Goal: Information Seeking & Learning: Compare options

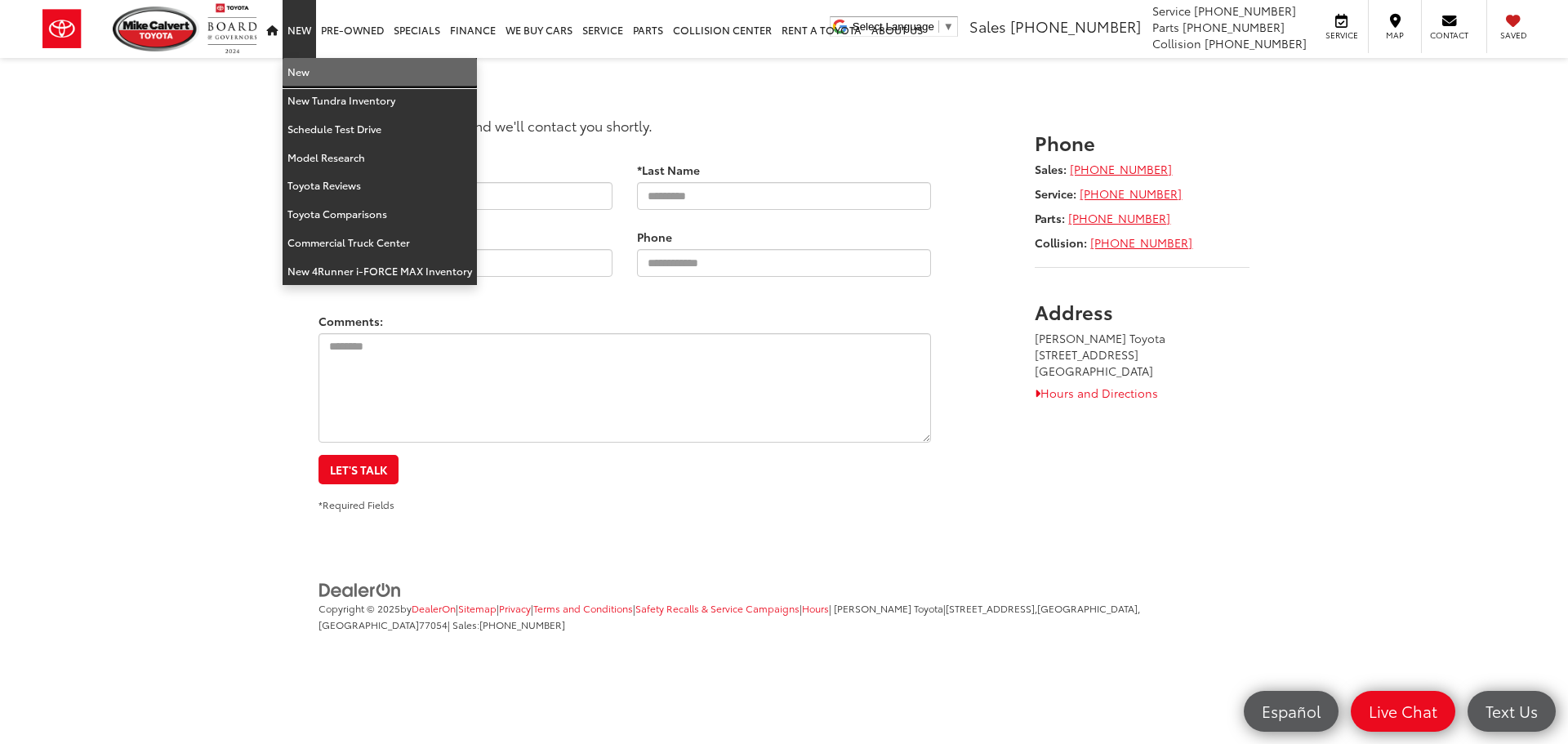
click at [296, 65] on link "New" at bounding box center [379, 72] width 194 height 29
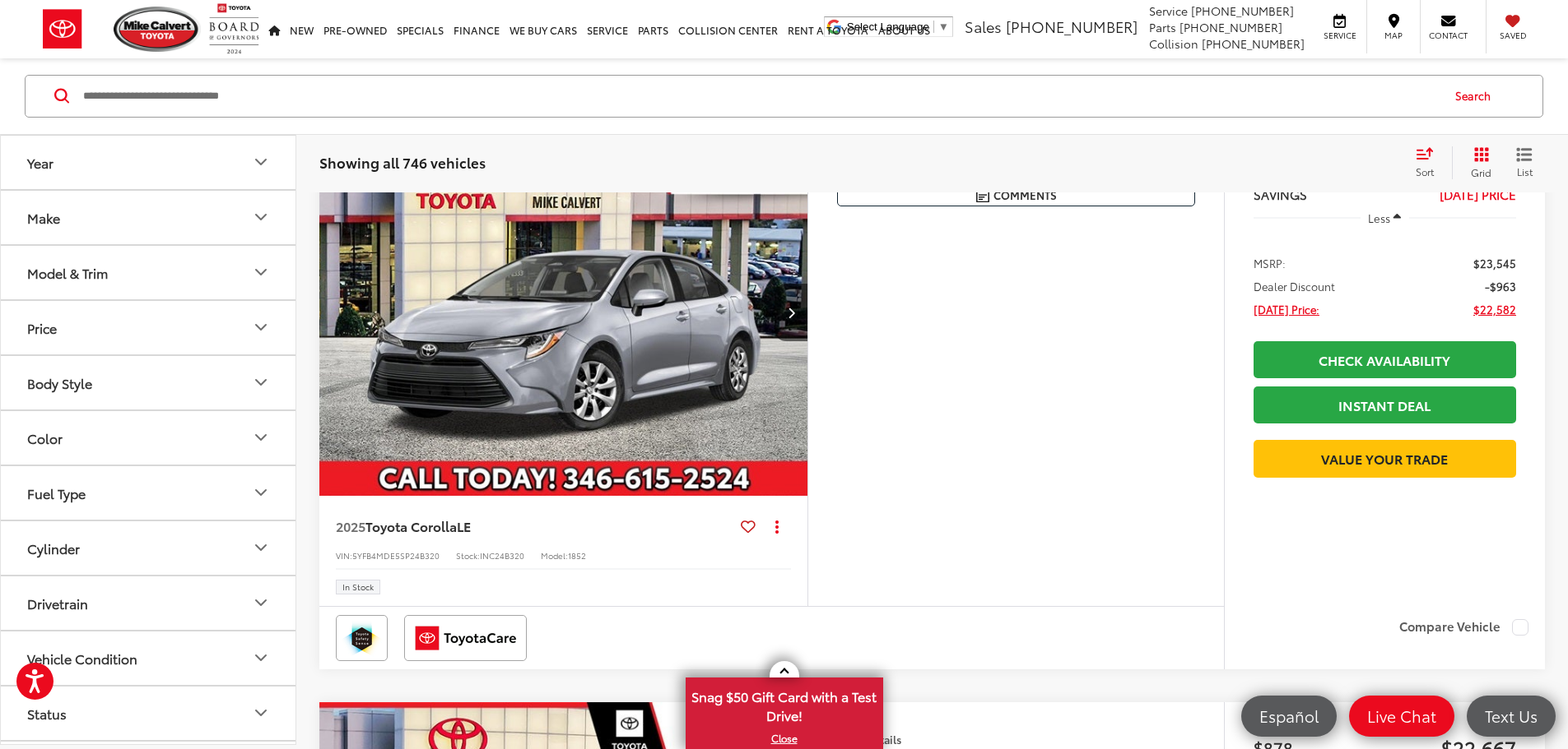
scroll to position [247, 0]
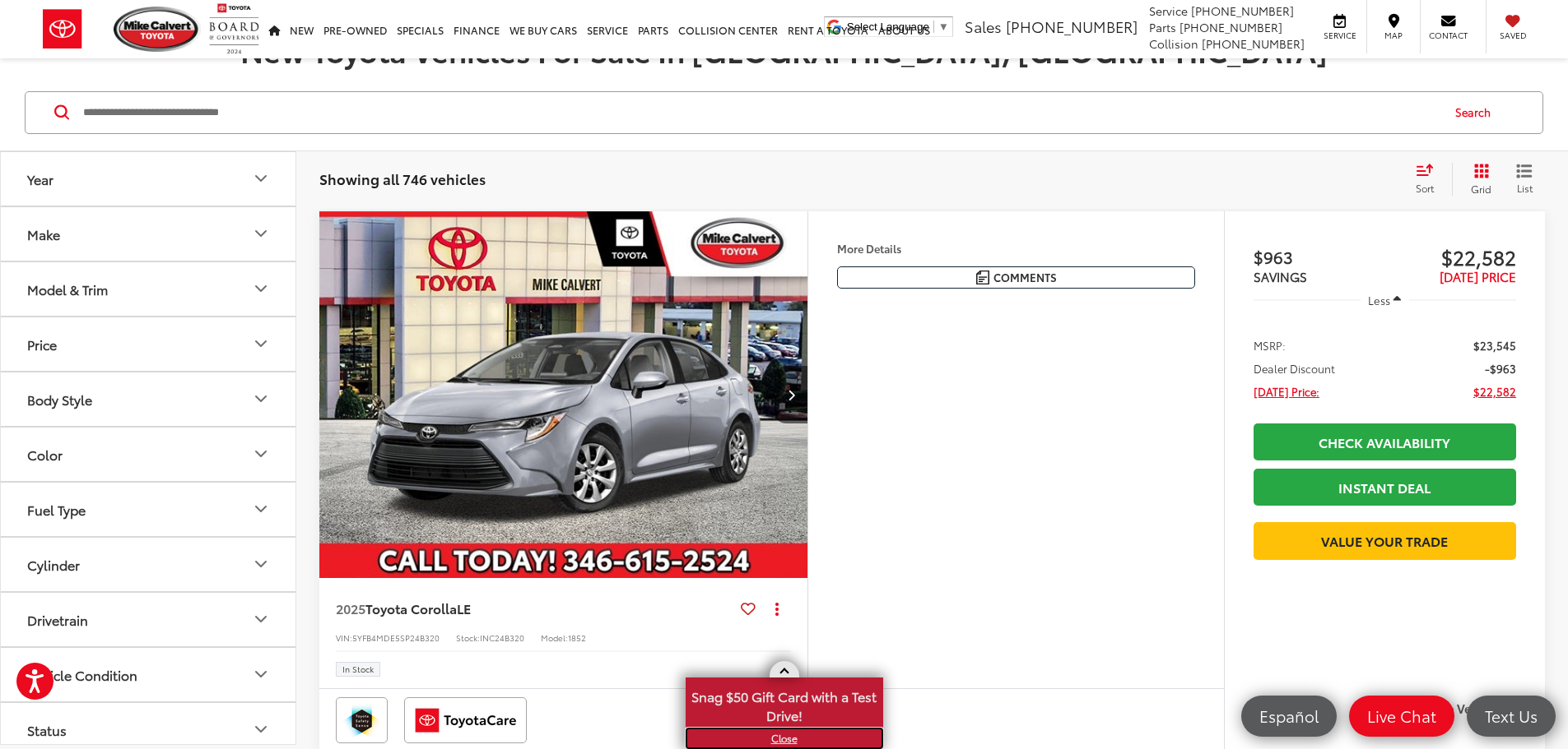
click at [786, 739] on link "X" at bounding box center [784, 738] width 194 height 18
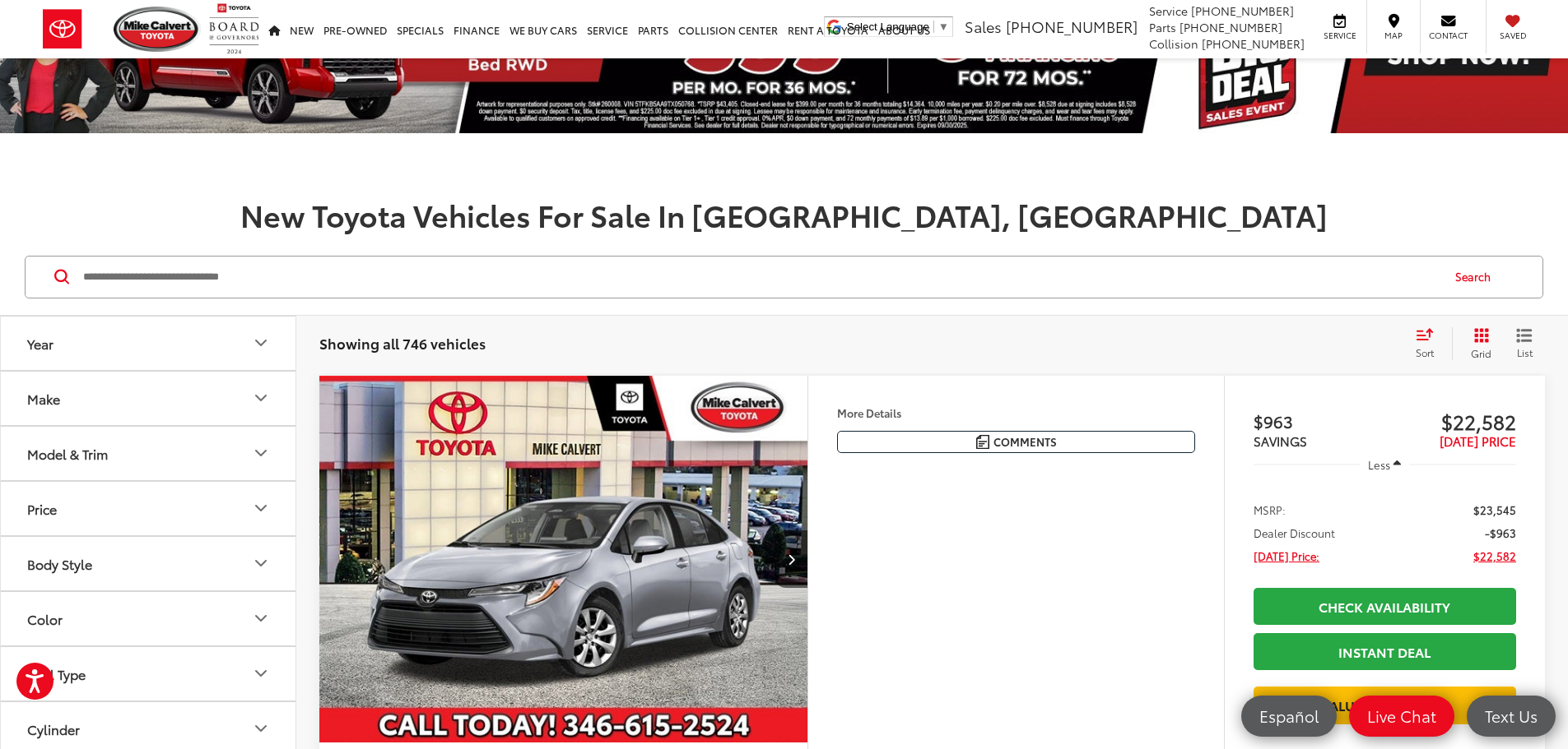
scroll to position [164, 0]
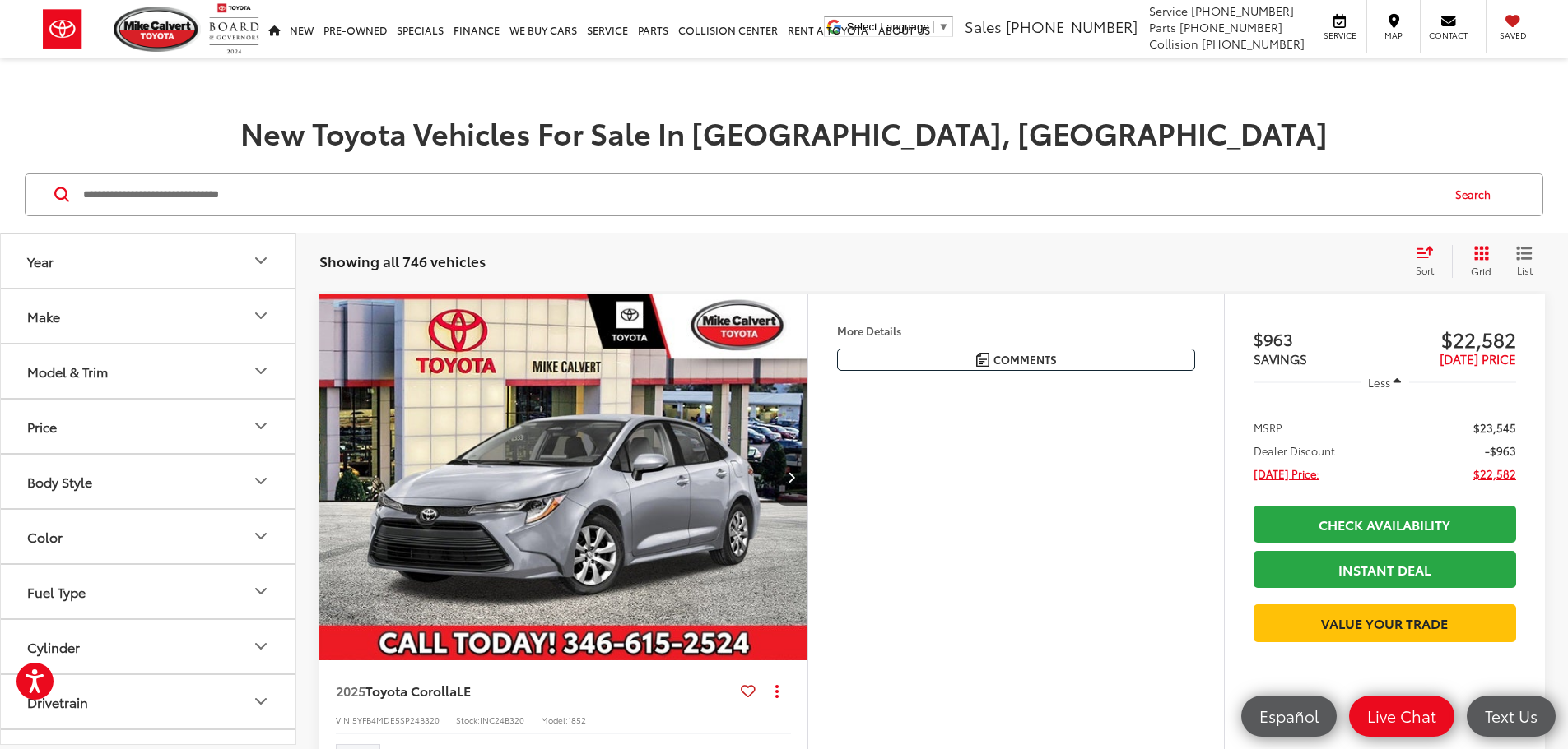
click at [1423, 258] on div "Sort" at bounding box center [1429, 262] width 44 height 32
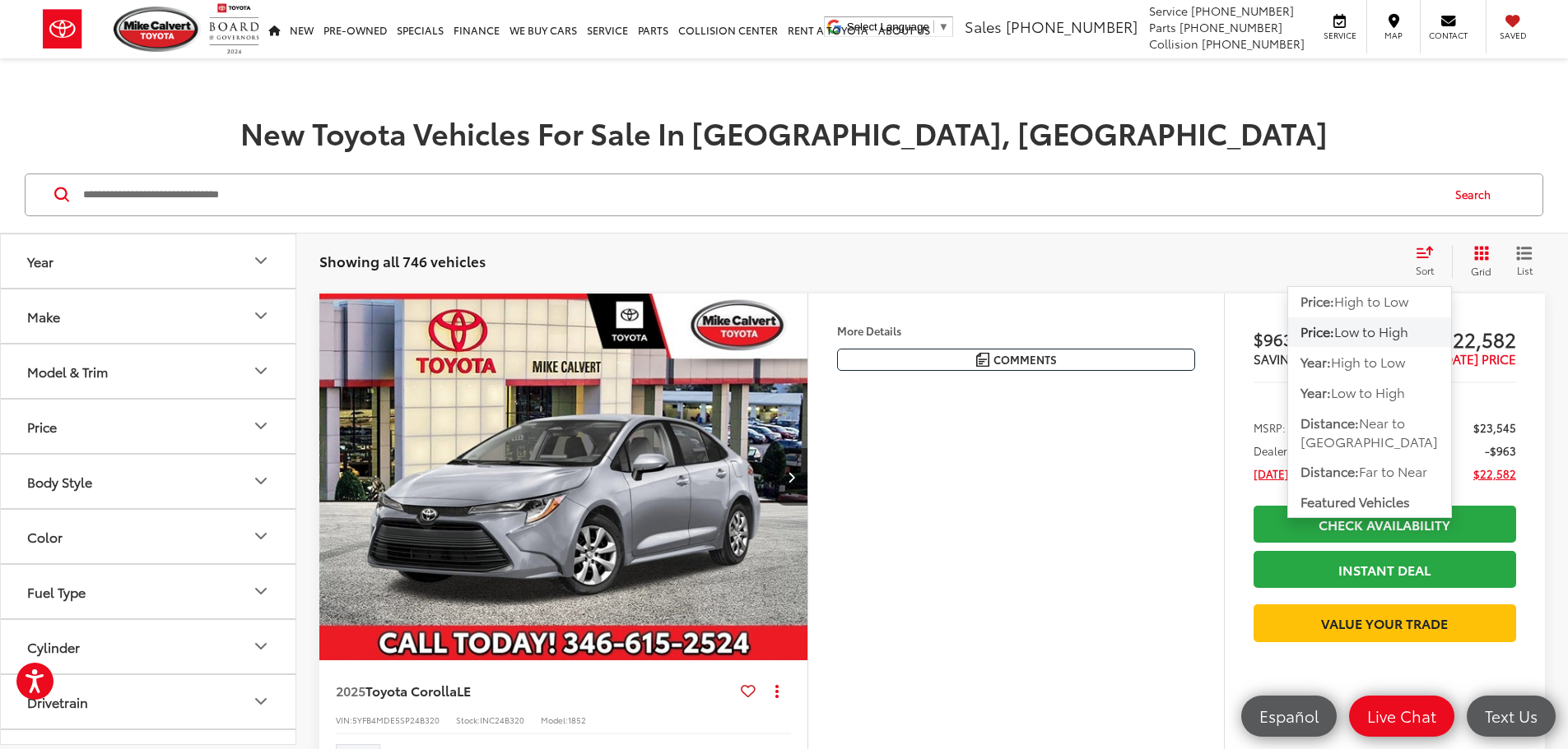
click at [1377, 333] on span "Low to High" at bounding box center [1371, 331] width 74 height 19
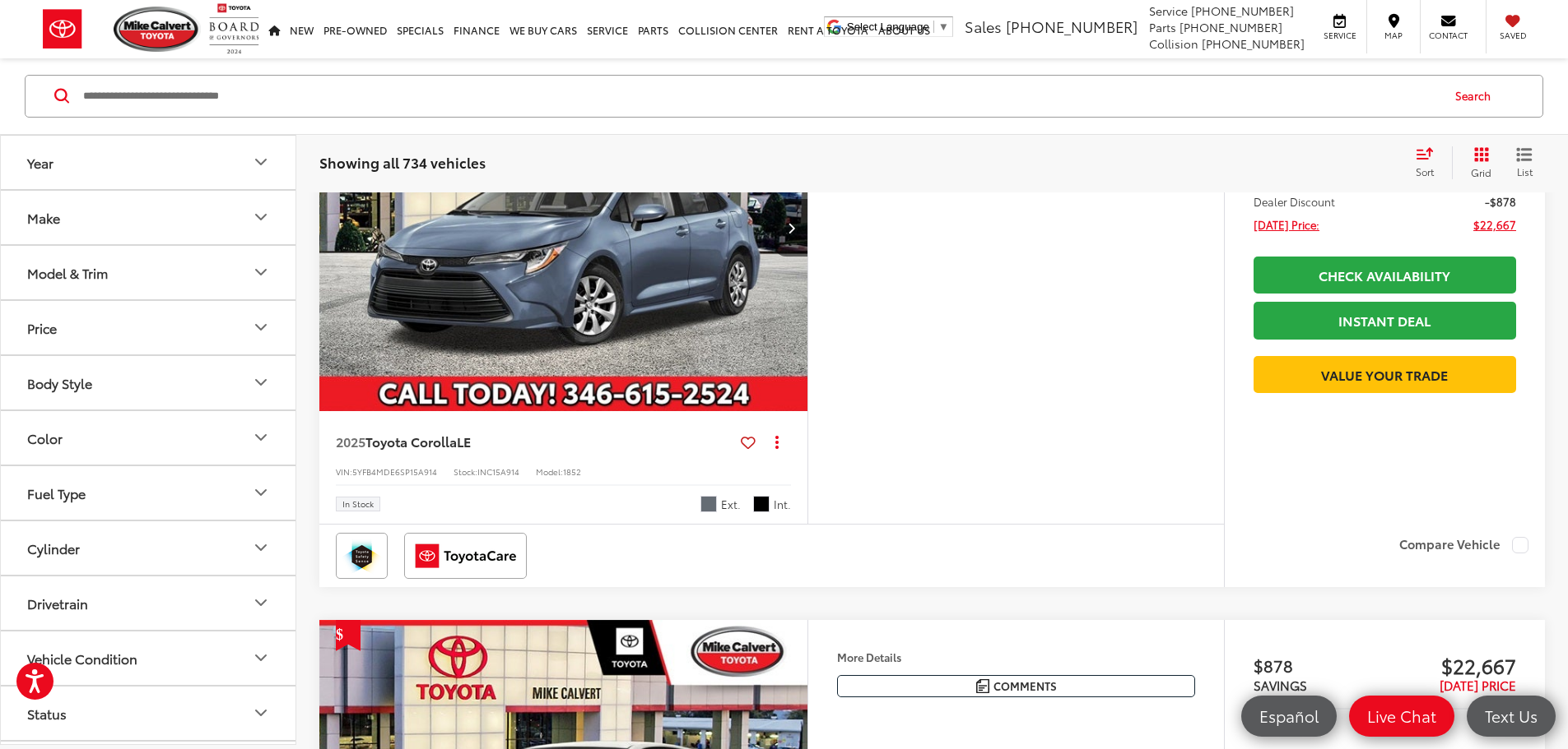
scroll to position [1152, 0]
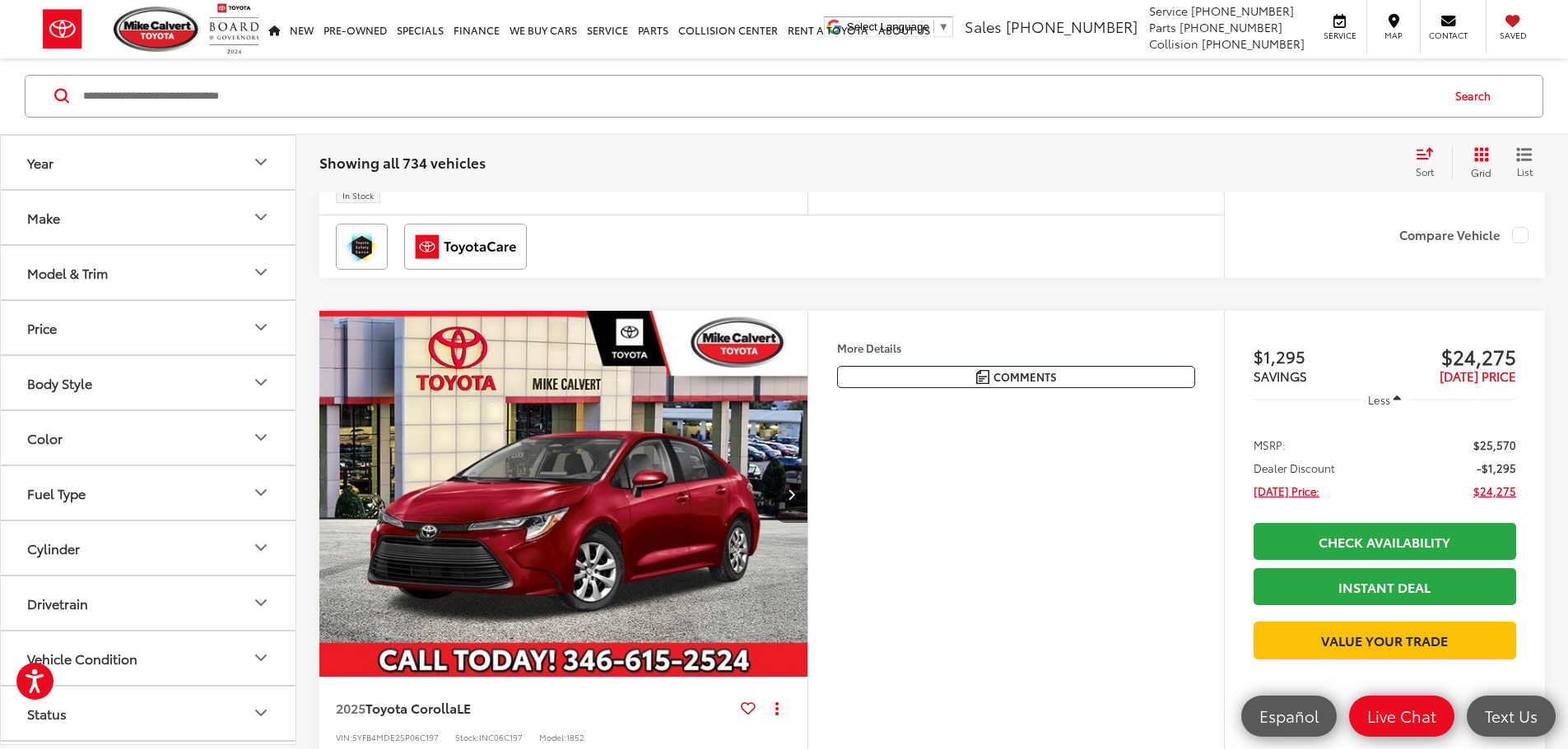
scroll to position [2981, 0]
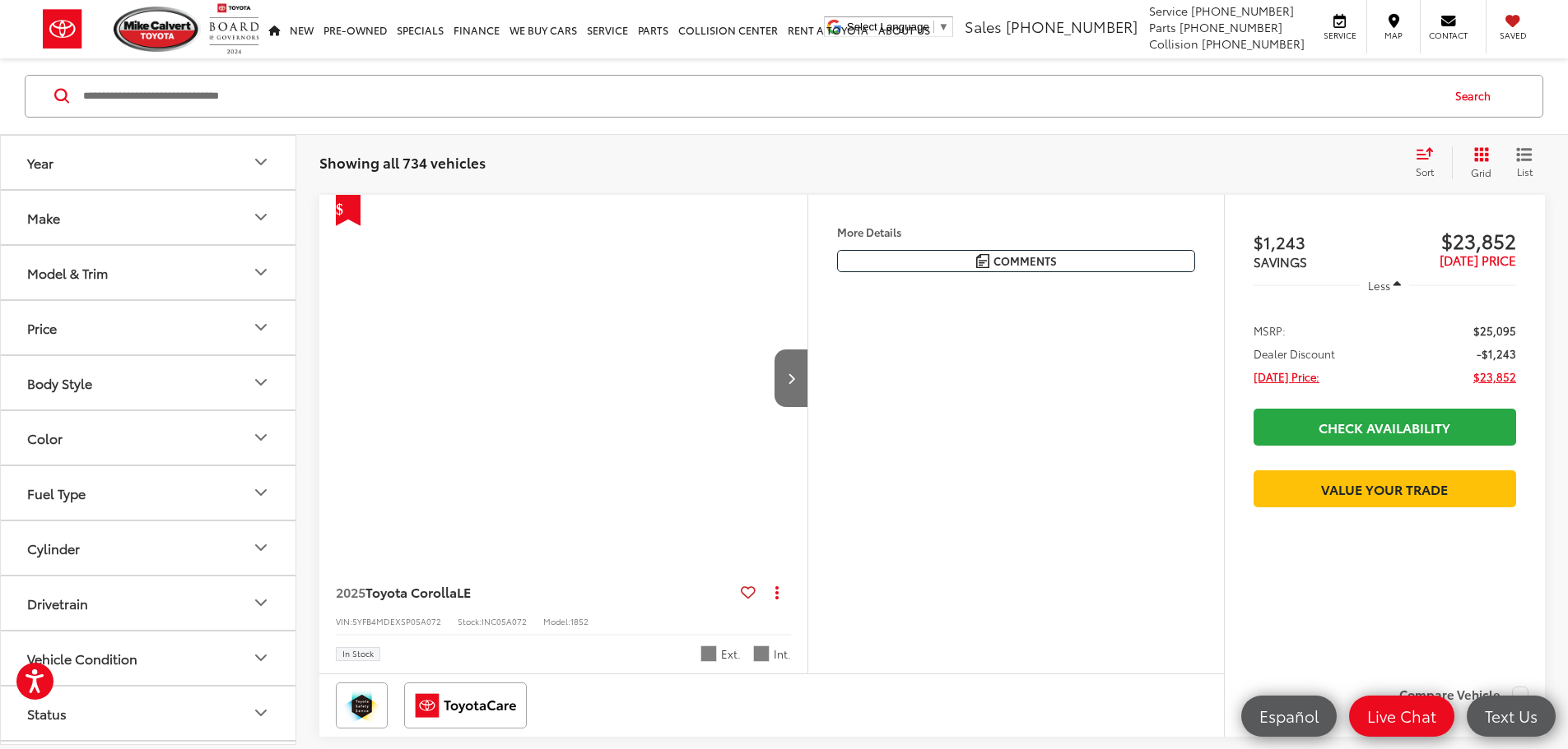
click at [196, 274] on button "Model & Trim" at bounding box center [149, 273] width 296 height 54
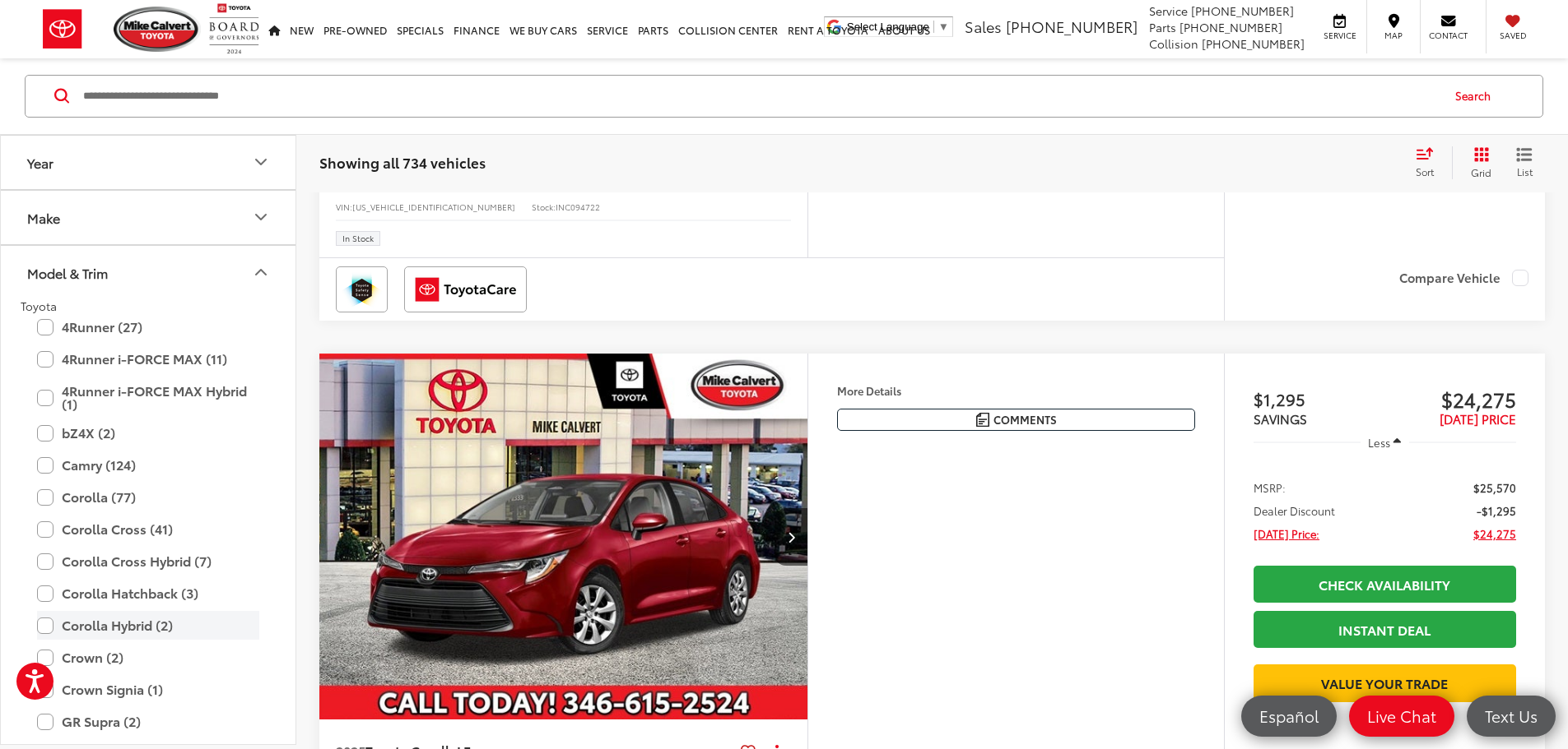
click at [45, 626] on label "Corolla Hybrid (2)" at bounding box center [148, 627] width 222 height 29
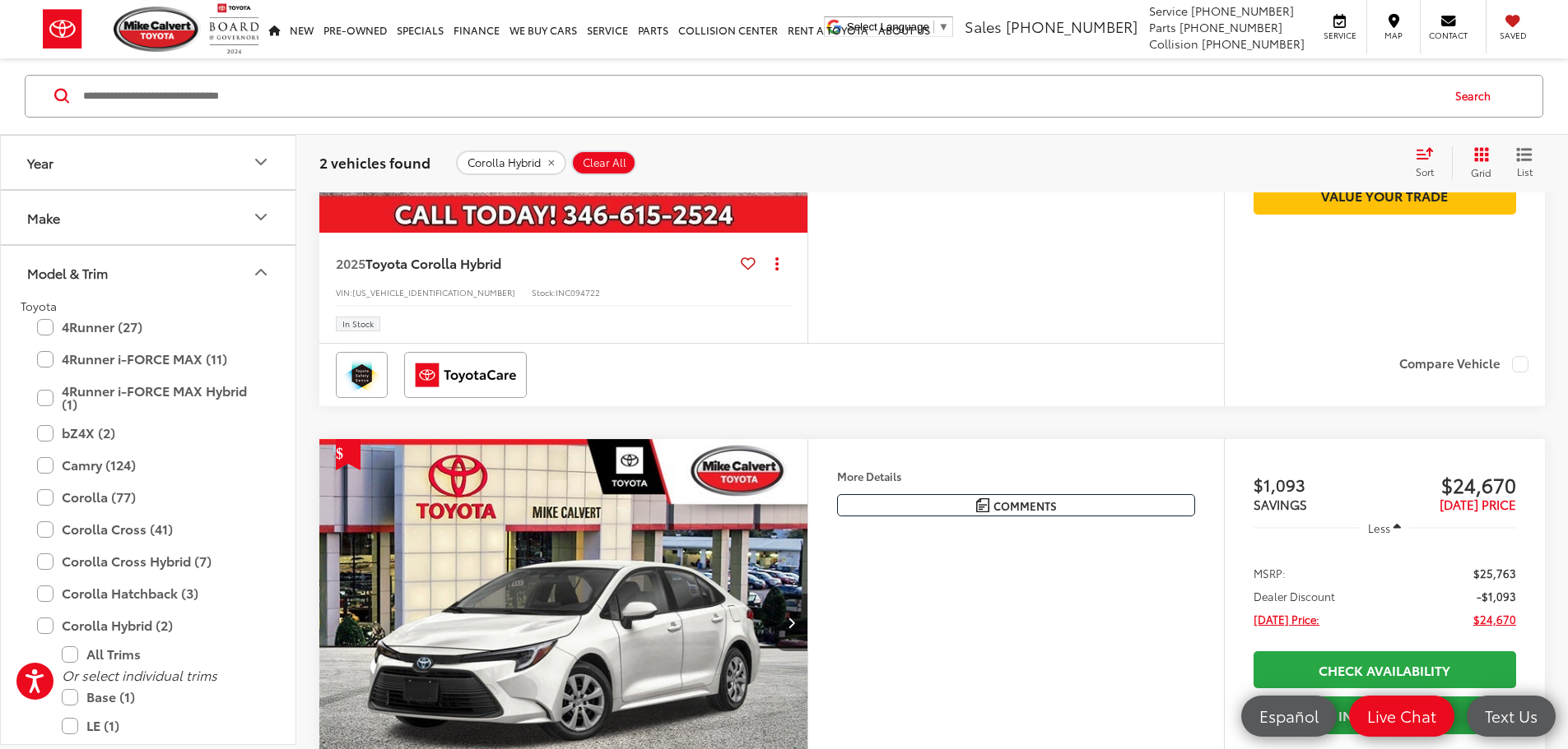
scroll to position [922, 0]
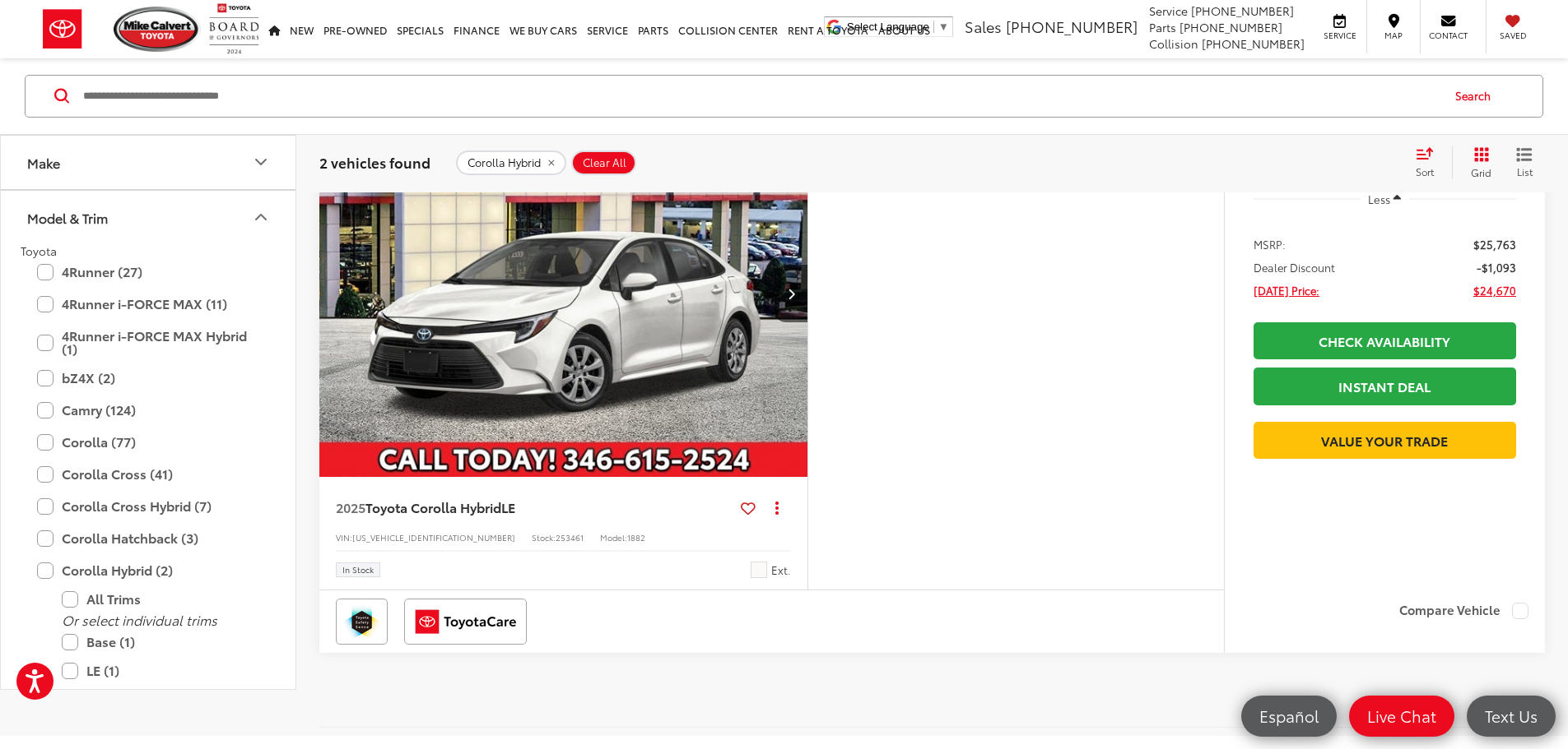
click at [793, 391] on img "2025 Toyota Corolla Hybrid LE 0" at bounding box center [563, 294] width 490 height 368
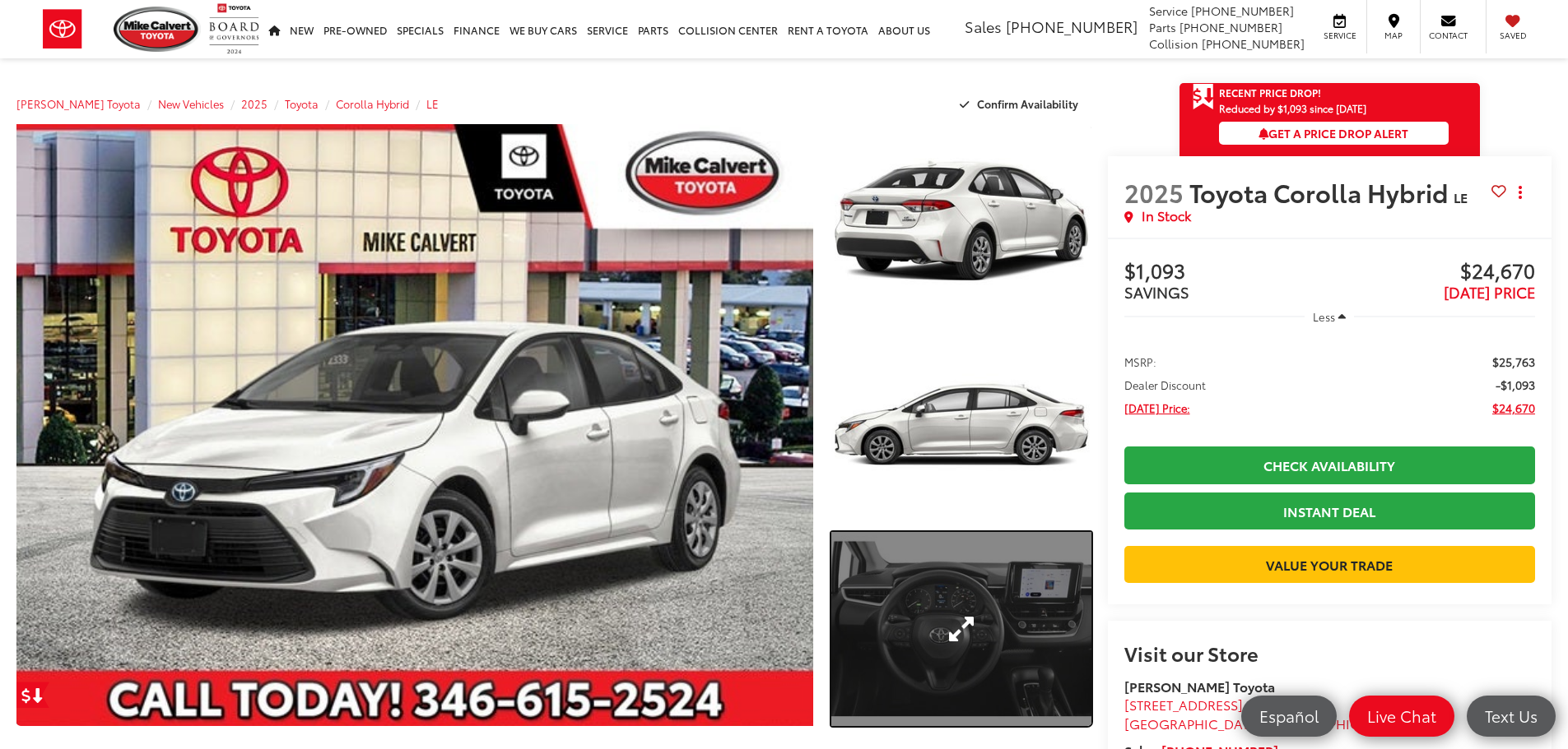
click at [1009, 629] on link "Expand Photo 3" at bounding box center [962, 629] width 260 height 195
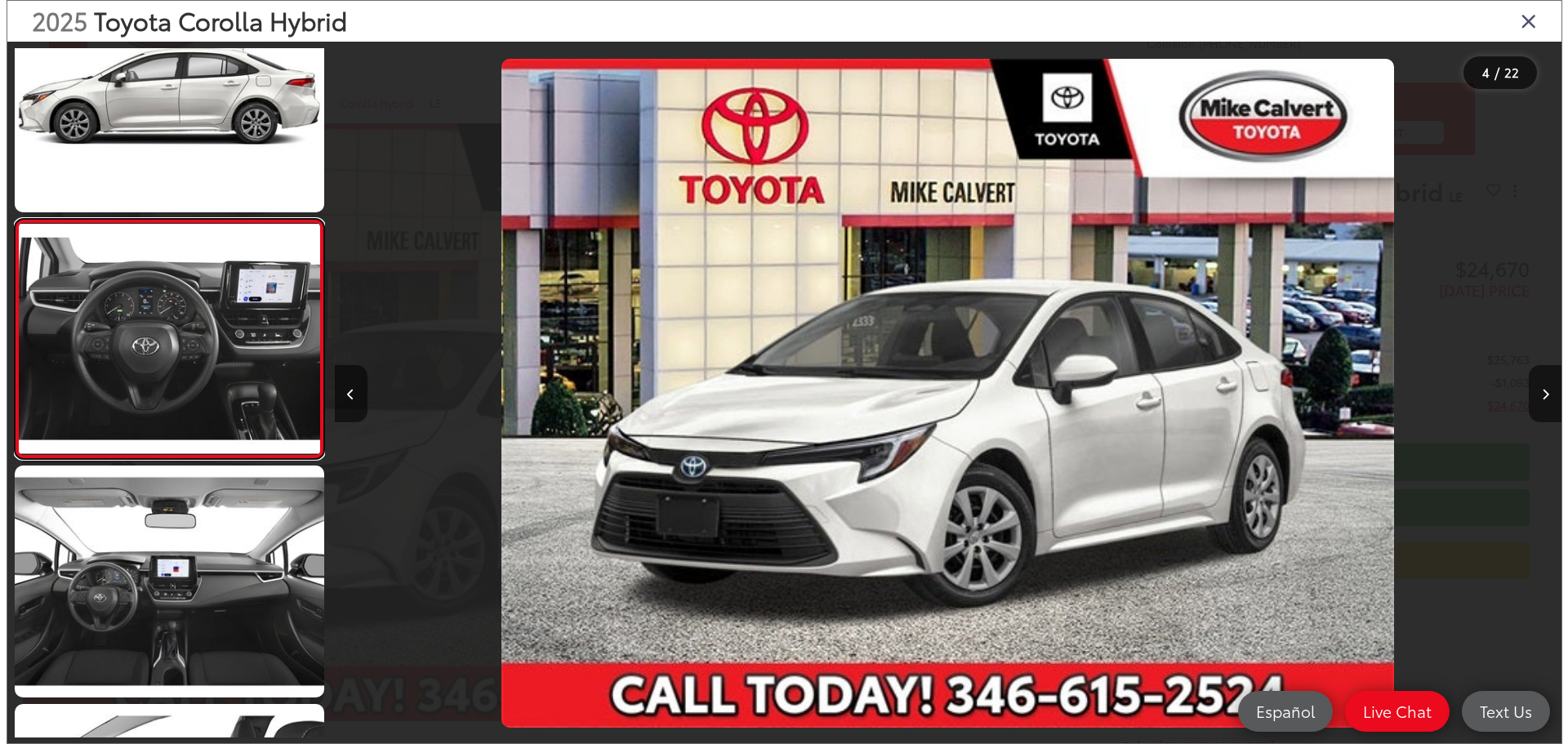
scroll to position [0, 3711]
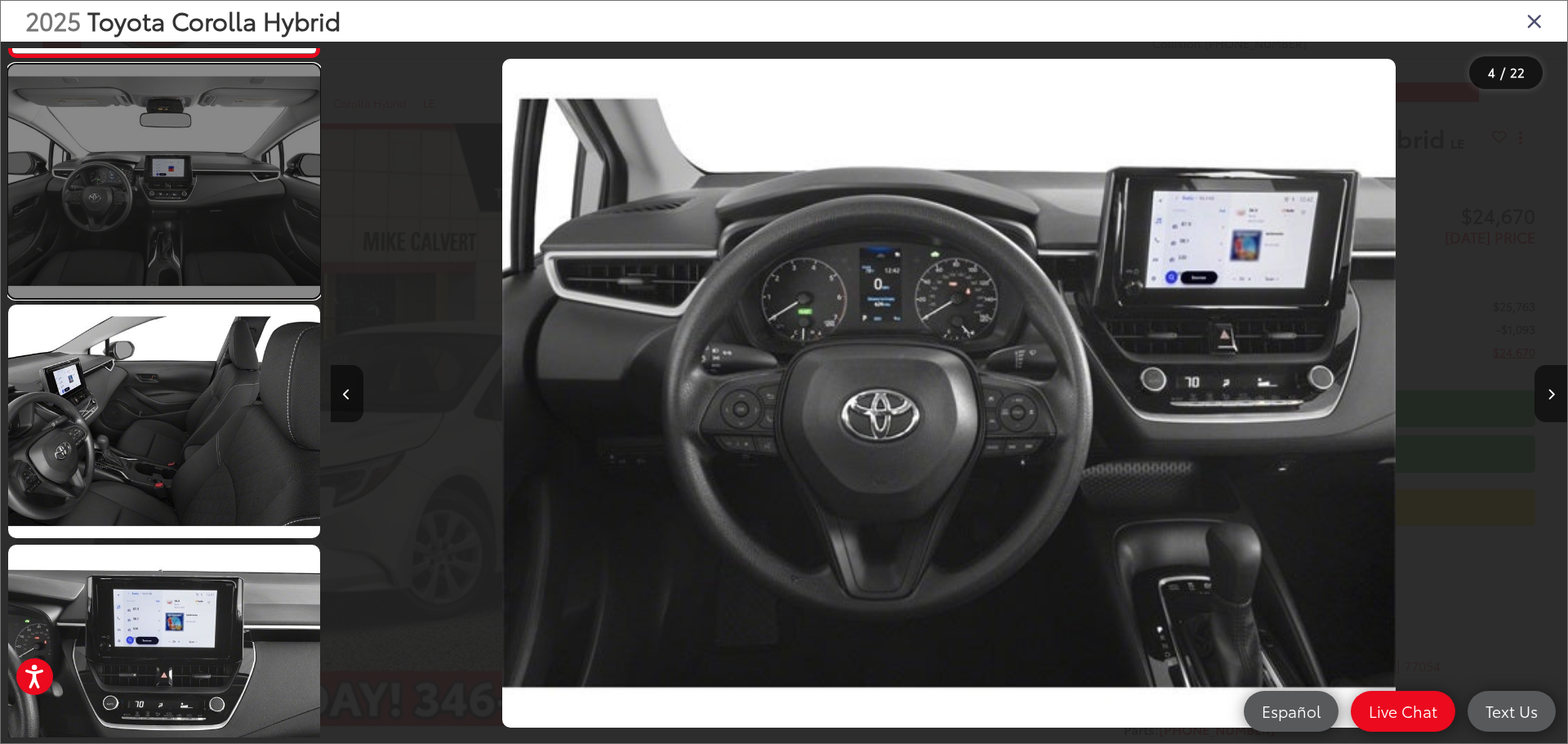
click at [187, 220] on link at bounding box center [165, 181] width 312 height 234
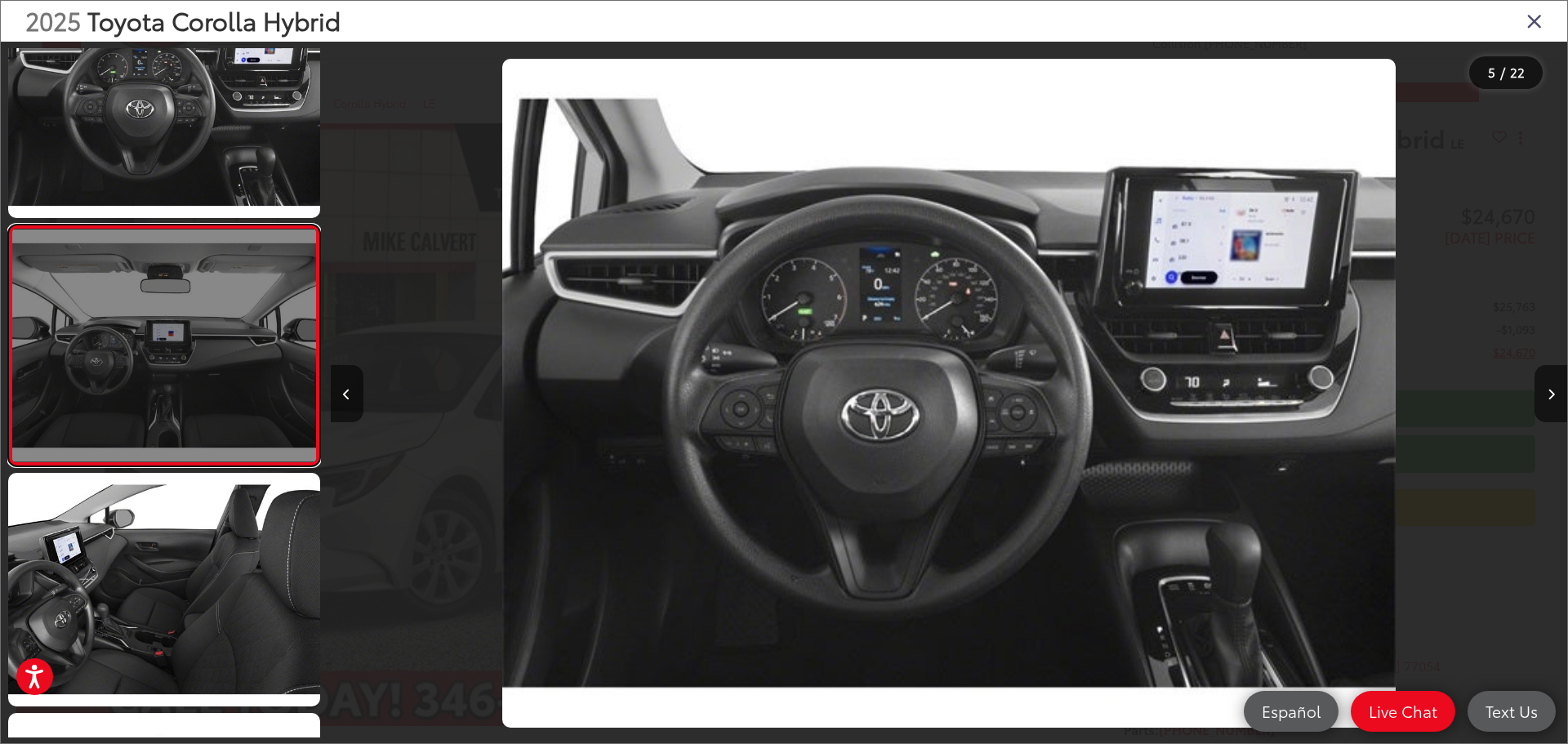
scroll to position [0, 4948]
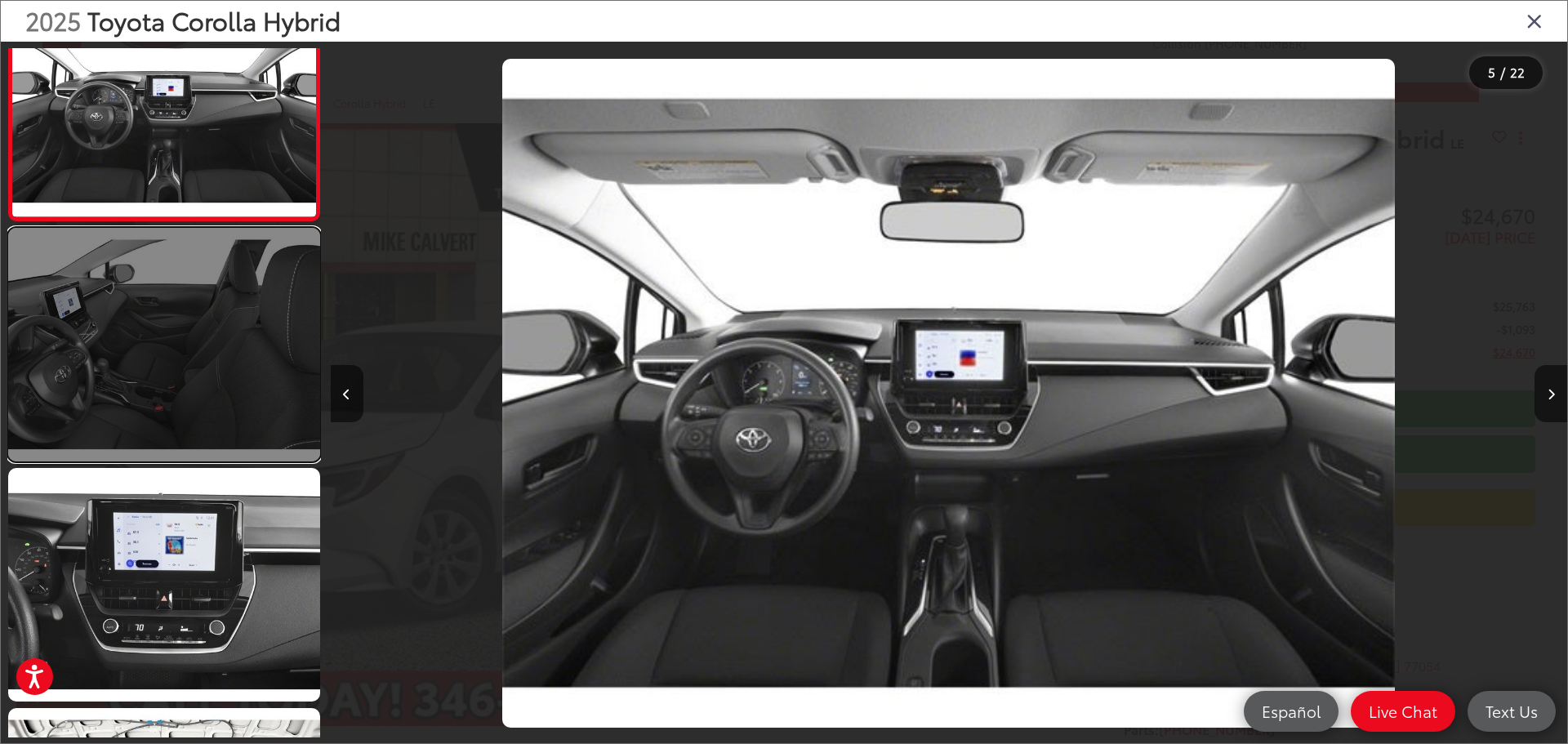
click at [144, 300] on link at bounding box center [165, 344] width 312 height 234
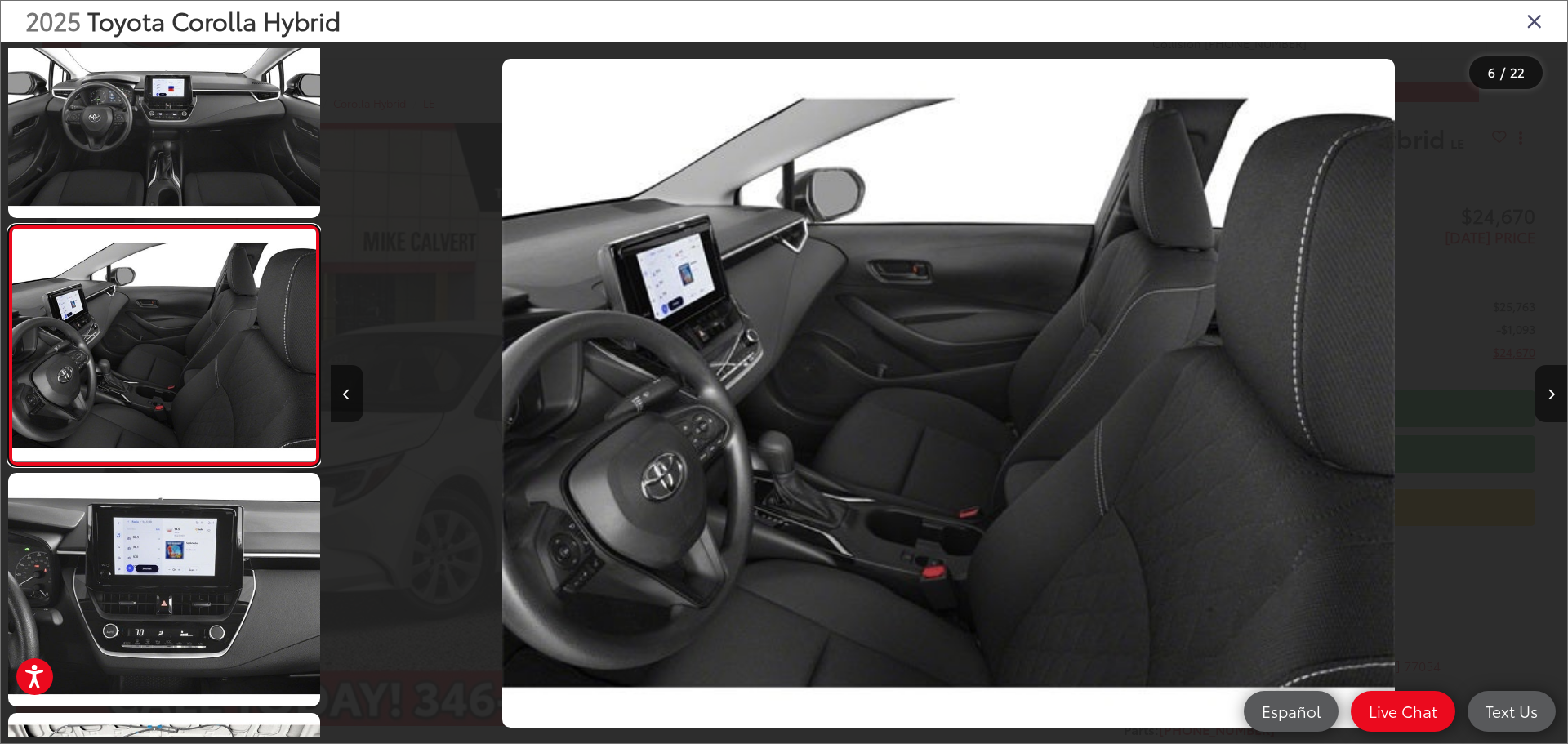
scroll to position [1190, 0]
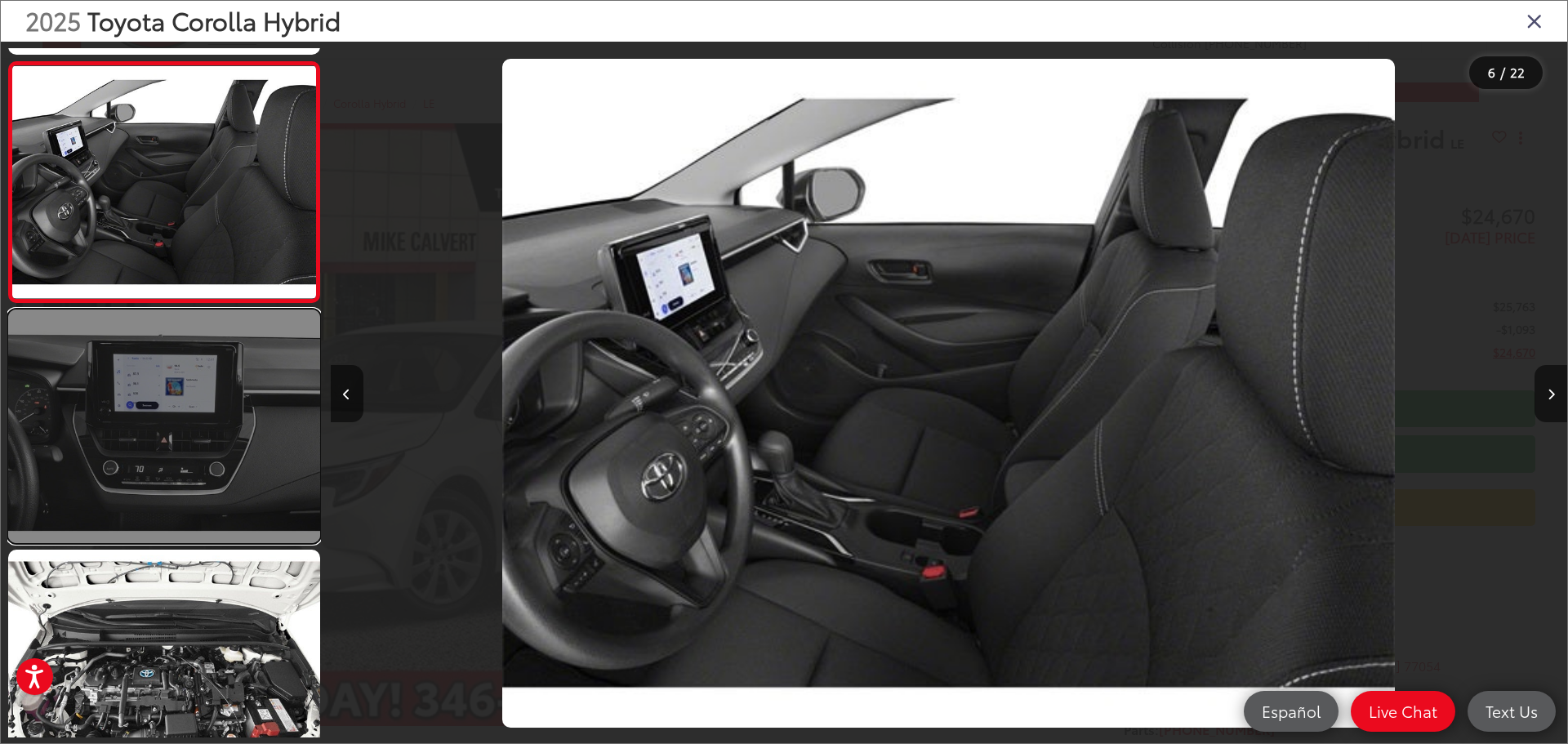
click at [166, 387] on link at bounding box center [165, 426] width 312 height 234
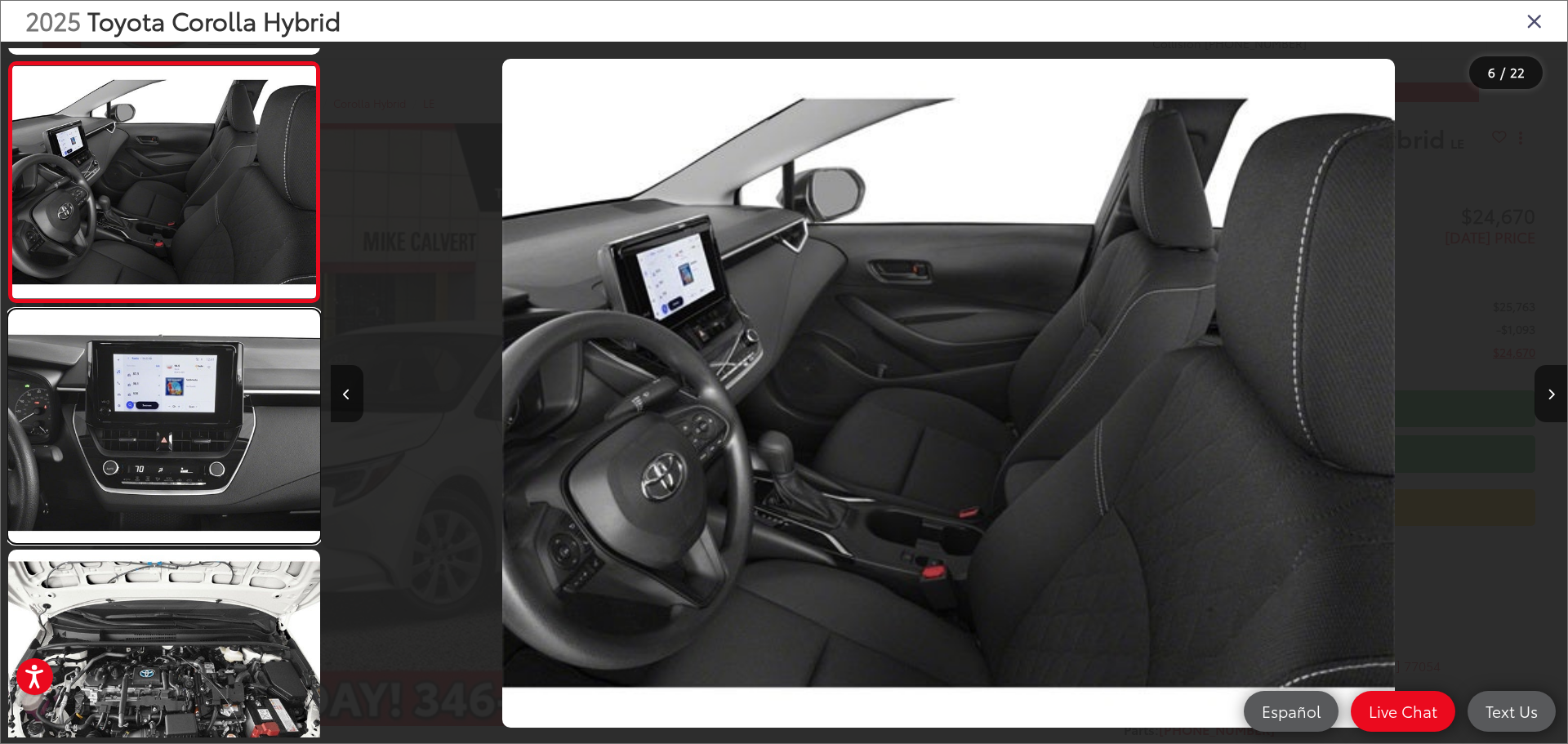
scroll to position [1266, 0]
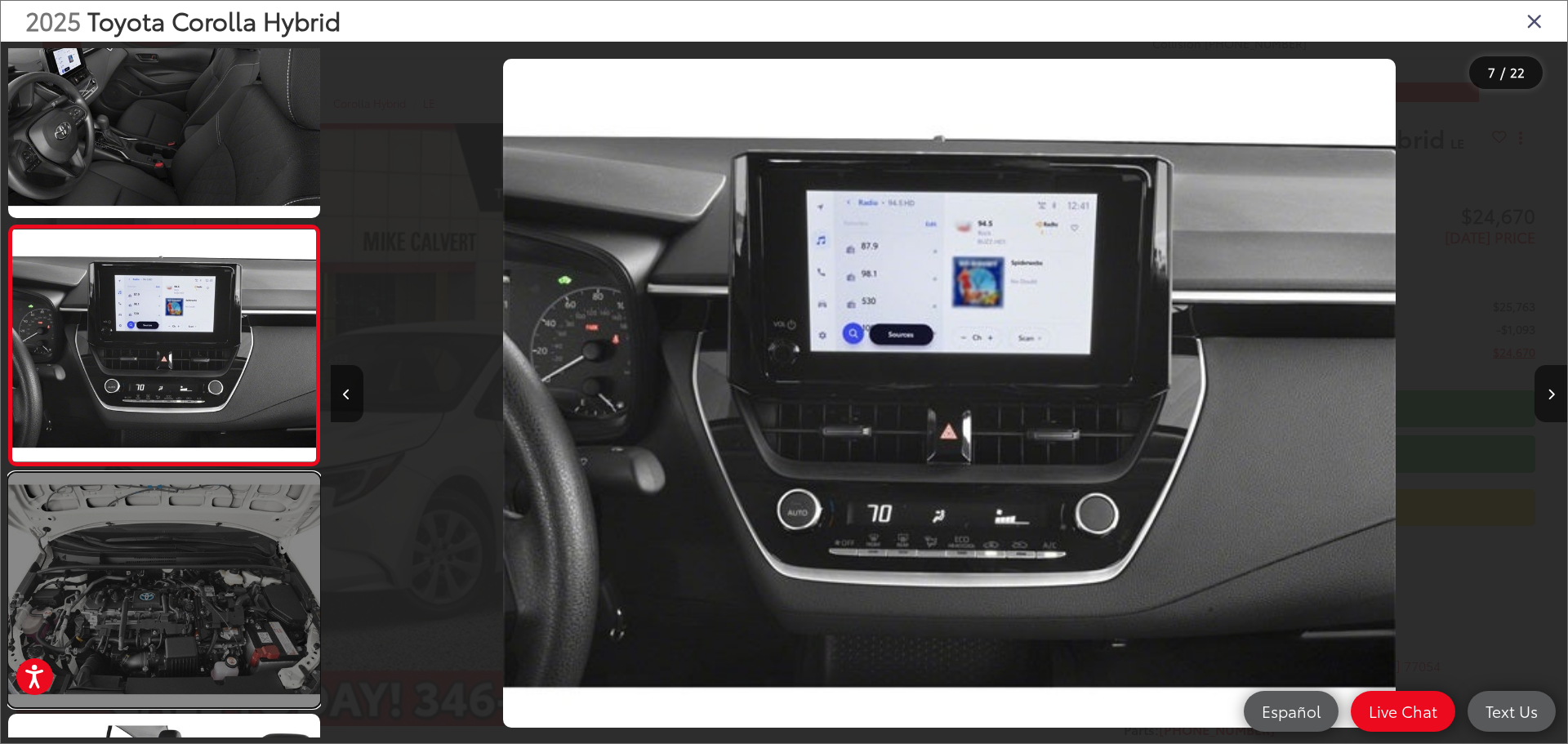
click at [149, 519] on link at bounding box center [165, 589] width 312 height 234
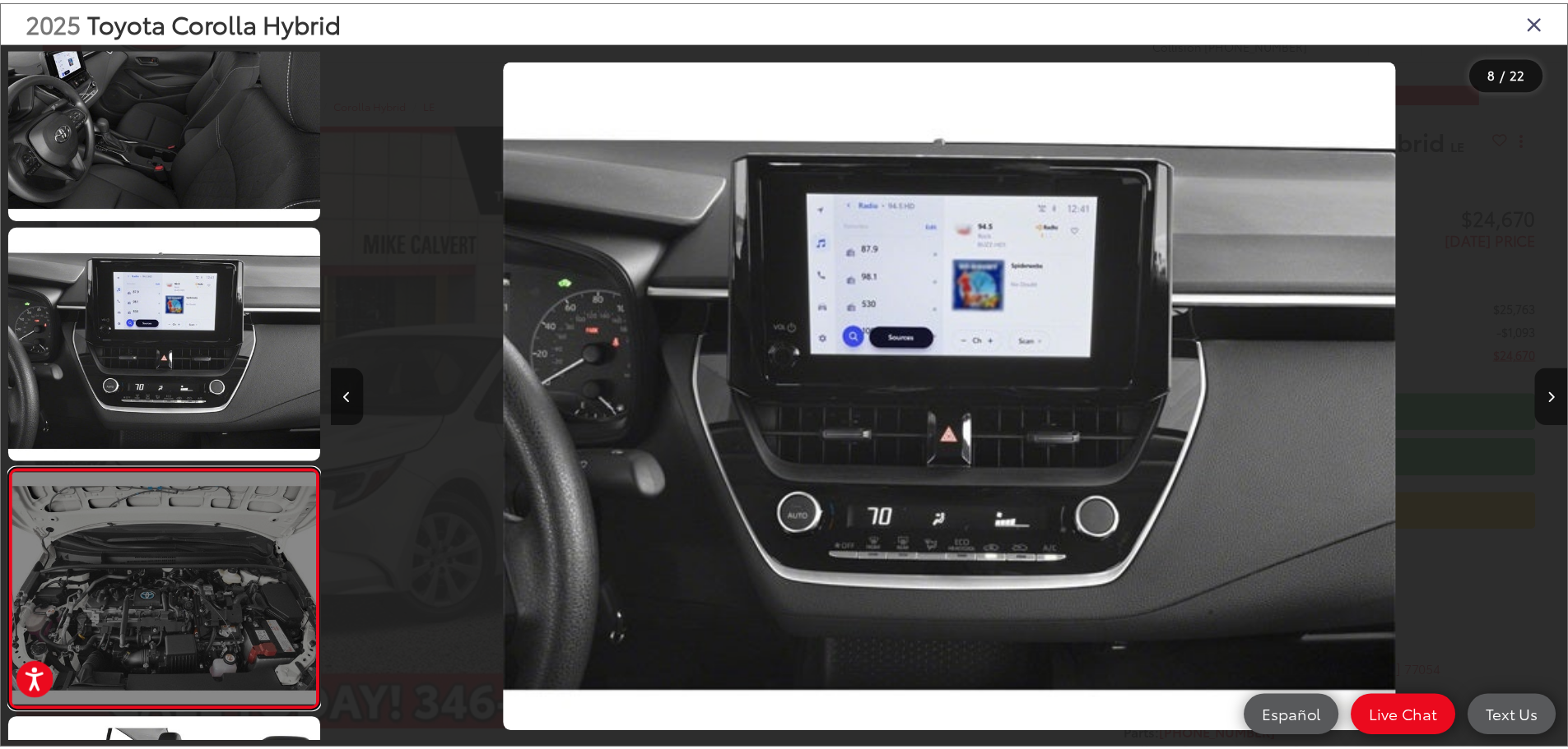
scroll to position [1517, 0]
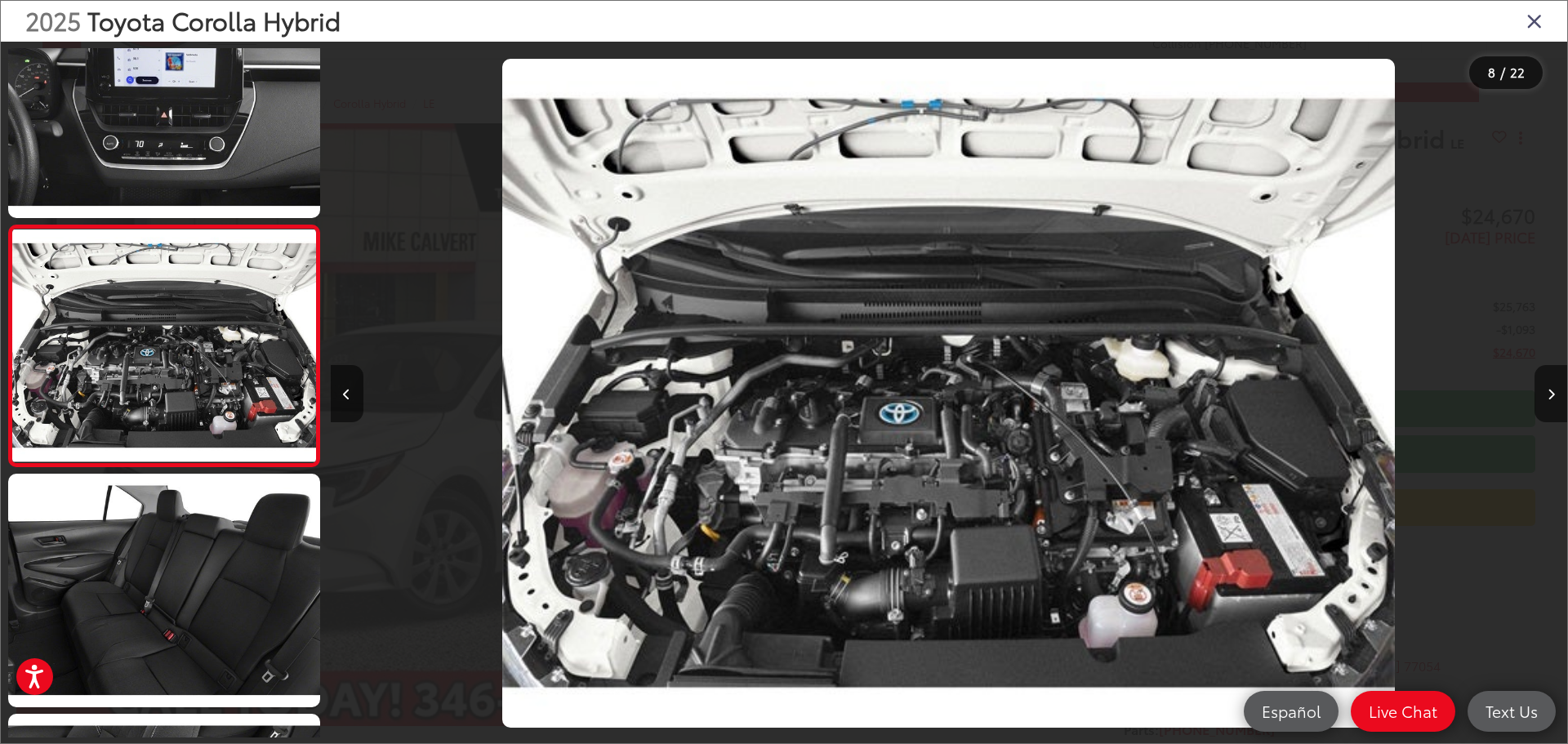
click at [1536, 17] on icon "Close gallery" at bounding box center [1534, 20] width 16 height 21
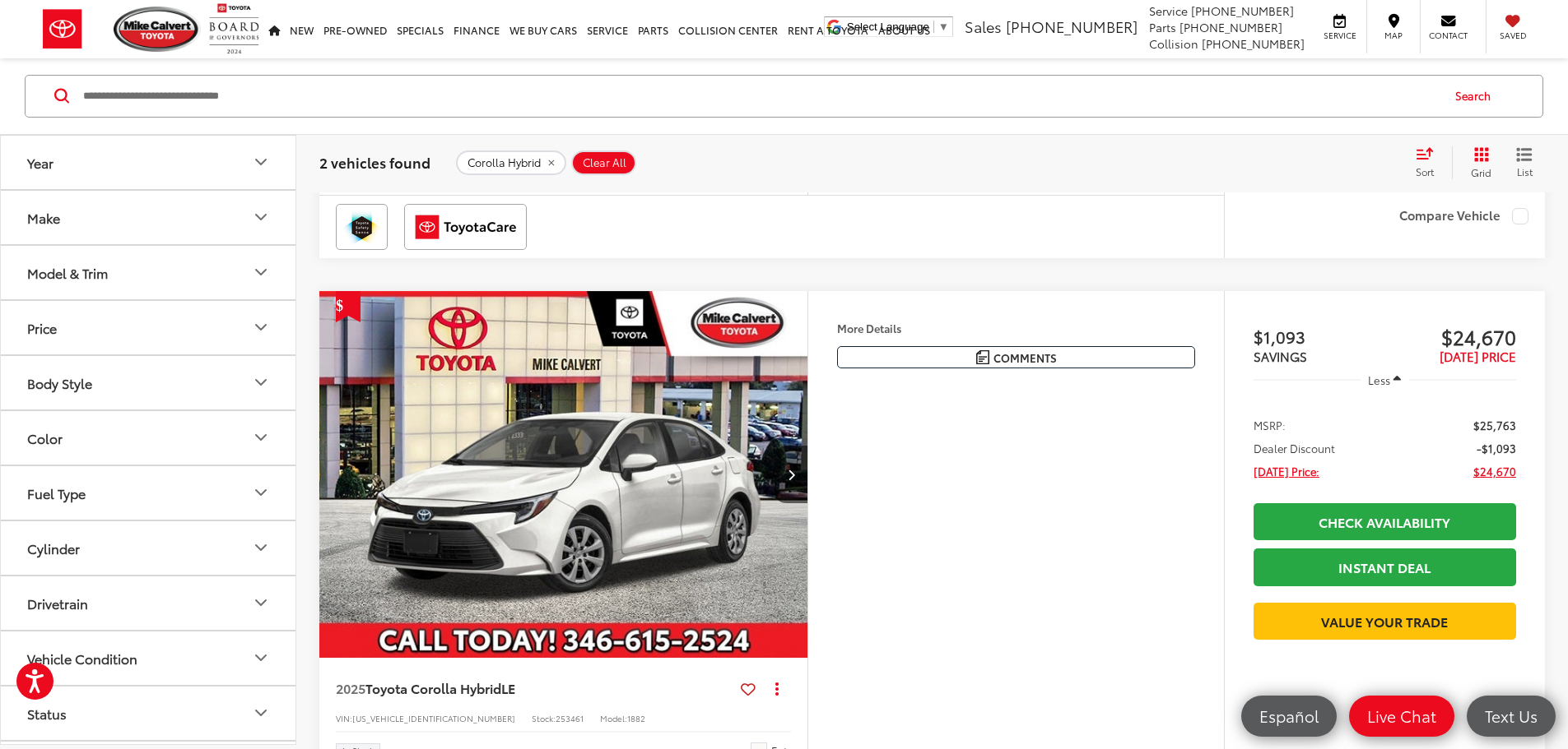
scroll to position [823, 0]
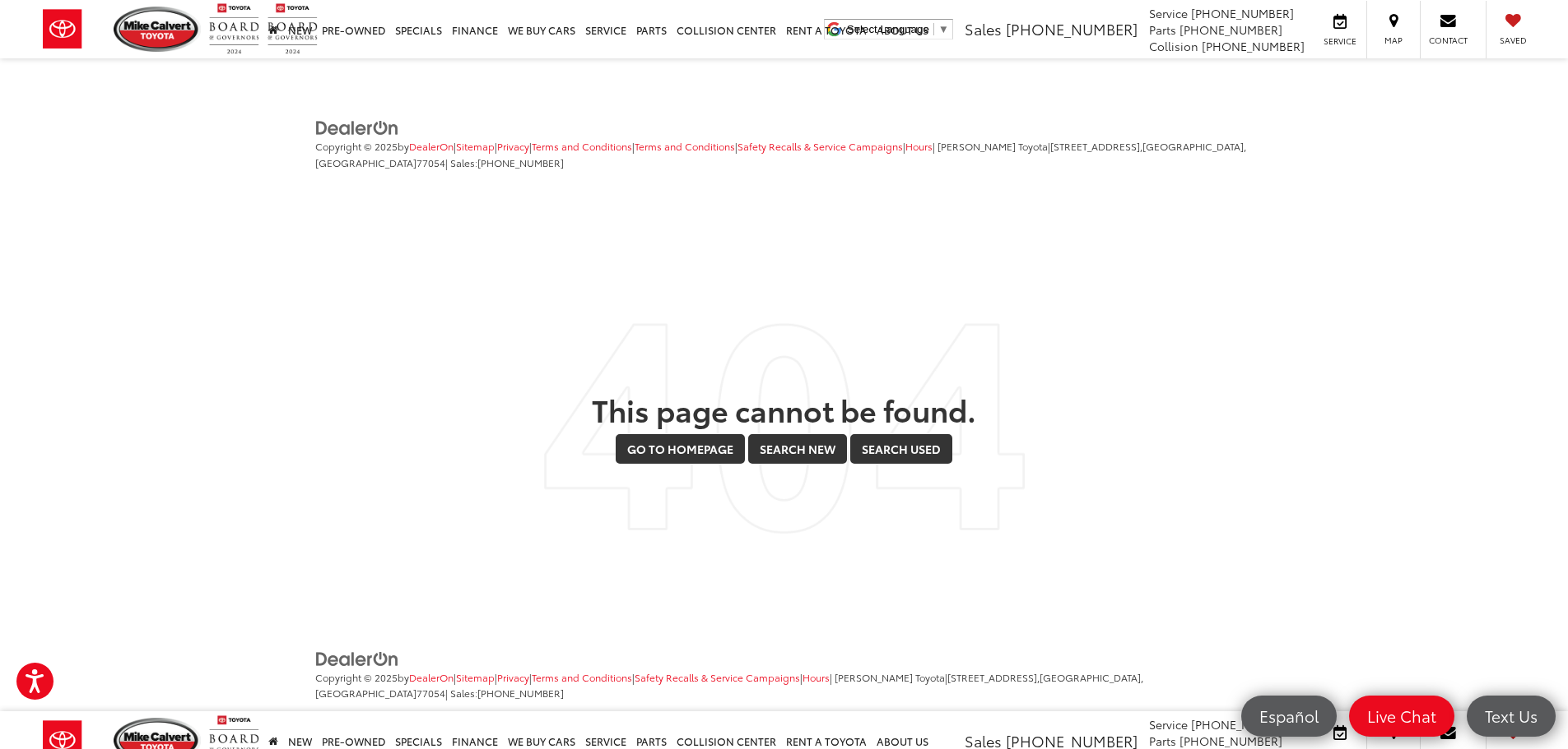
scroll to position [263, 0]
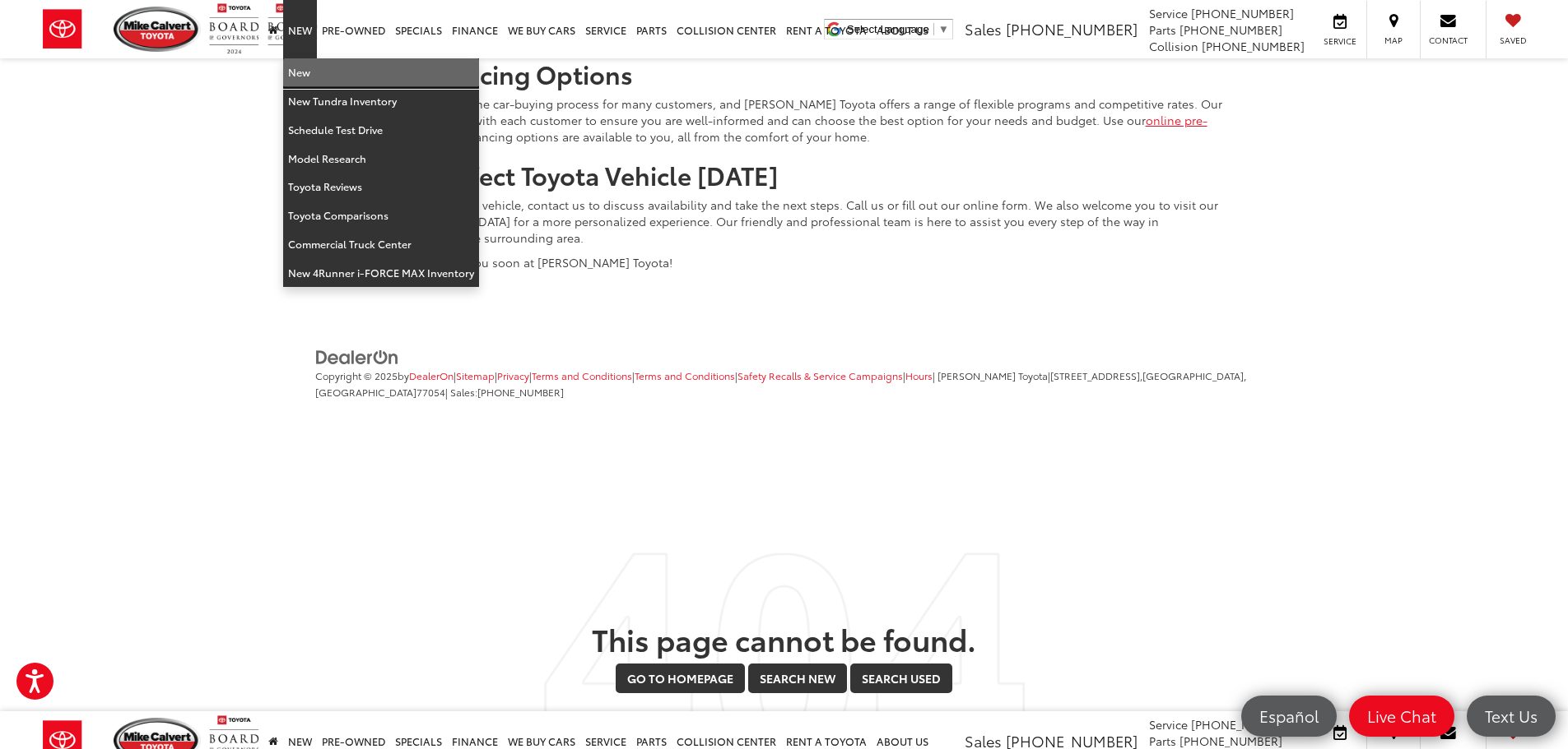
click at [303, 73] on link "New" at bounding box center [381, 73] width 196 height 29
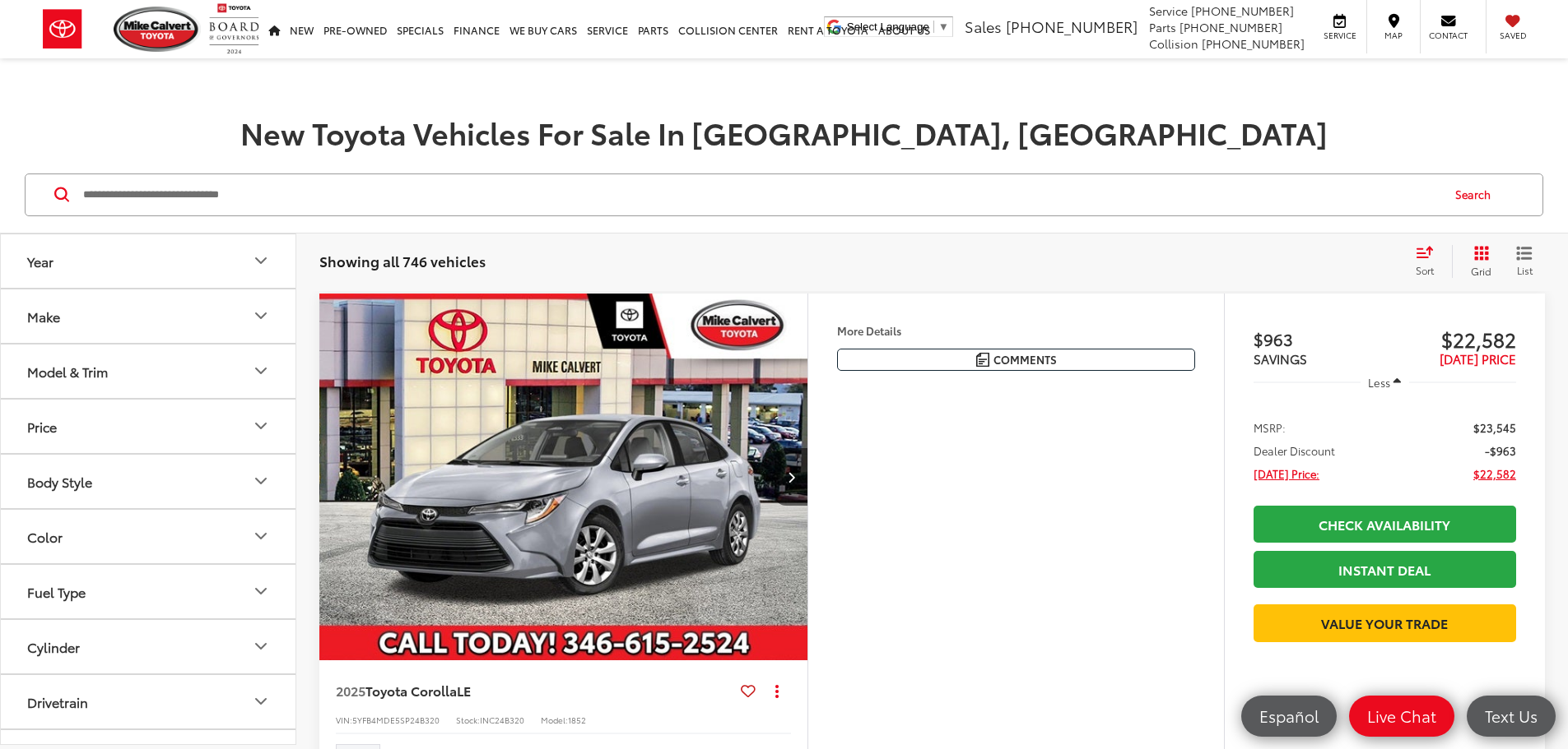
click at [234, 360] on button "Model & Trim" at bounding box center [149, 371] width 296 height 54
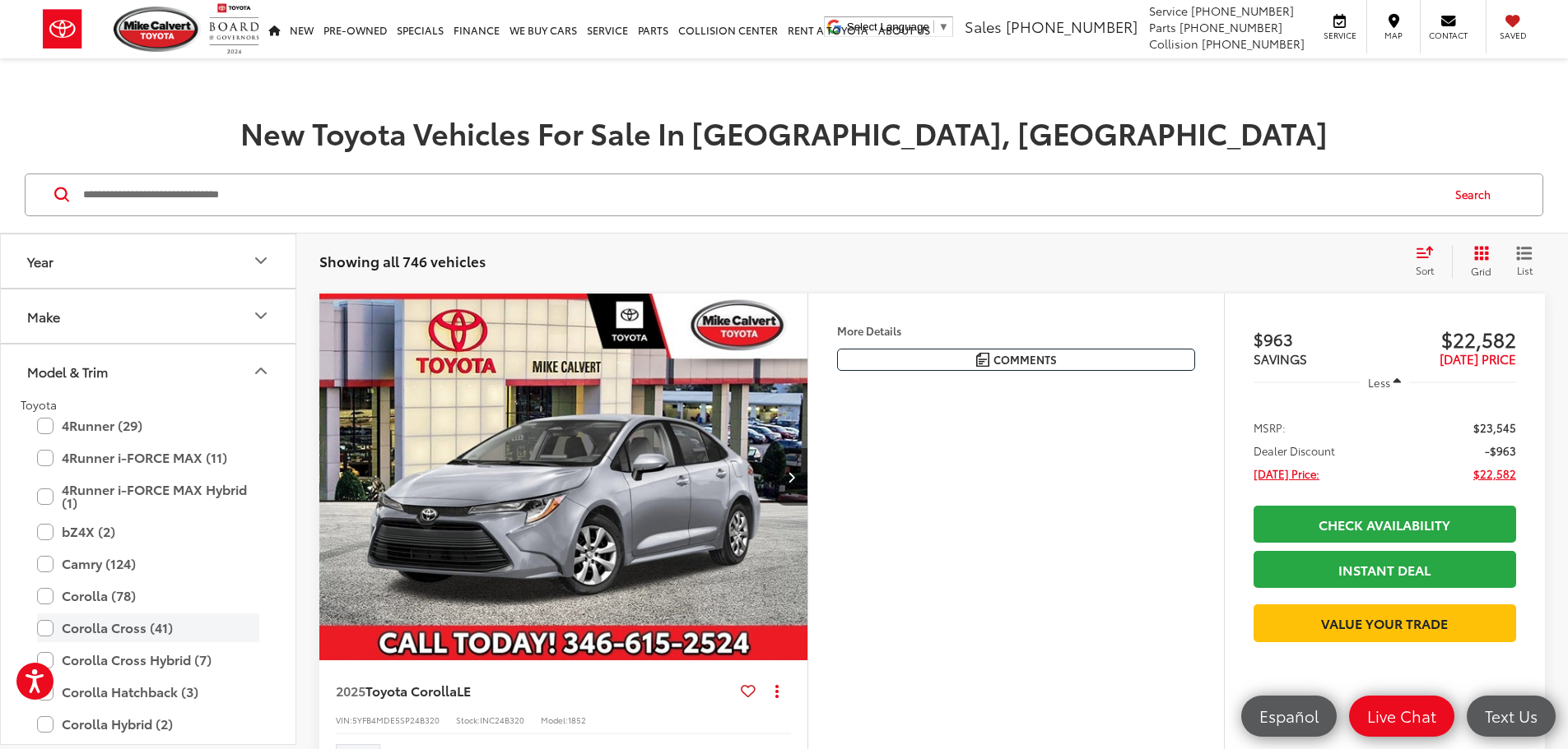
scroll to position [82, 0]
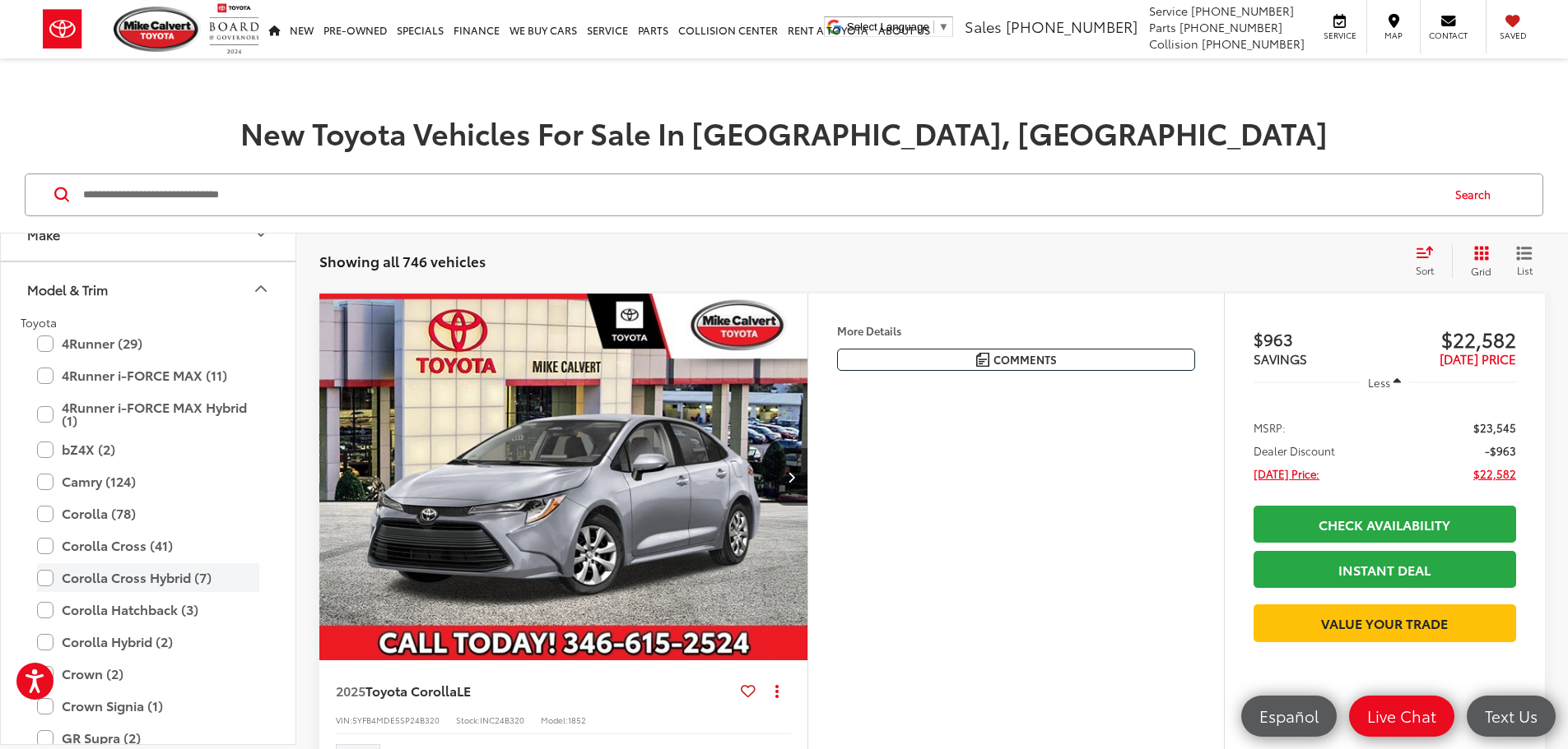
click at [46, 584] on label "Corolla Cross Hybrid (7)" at bounding box center [148, 578] width 222 height 29
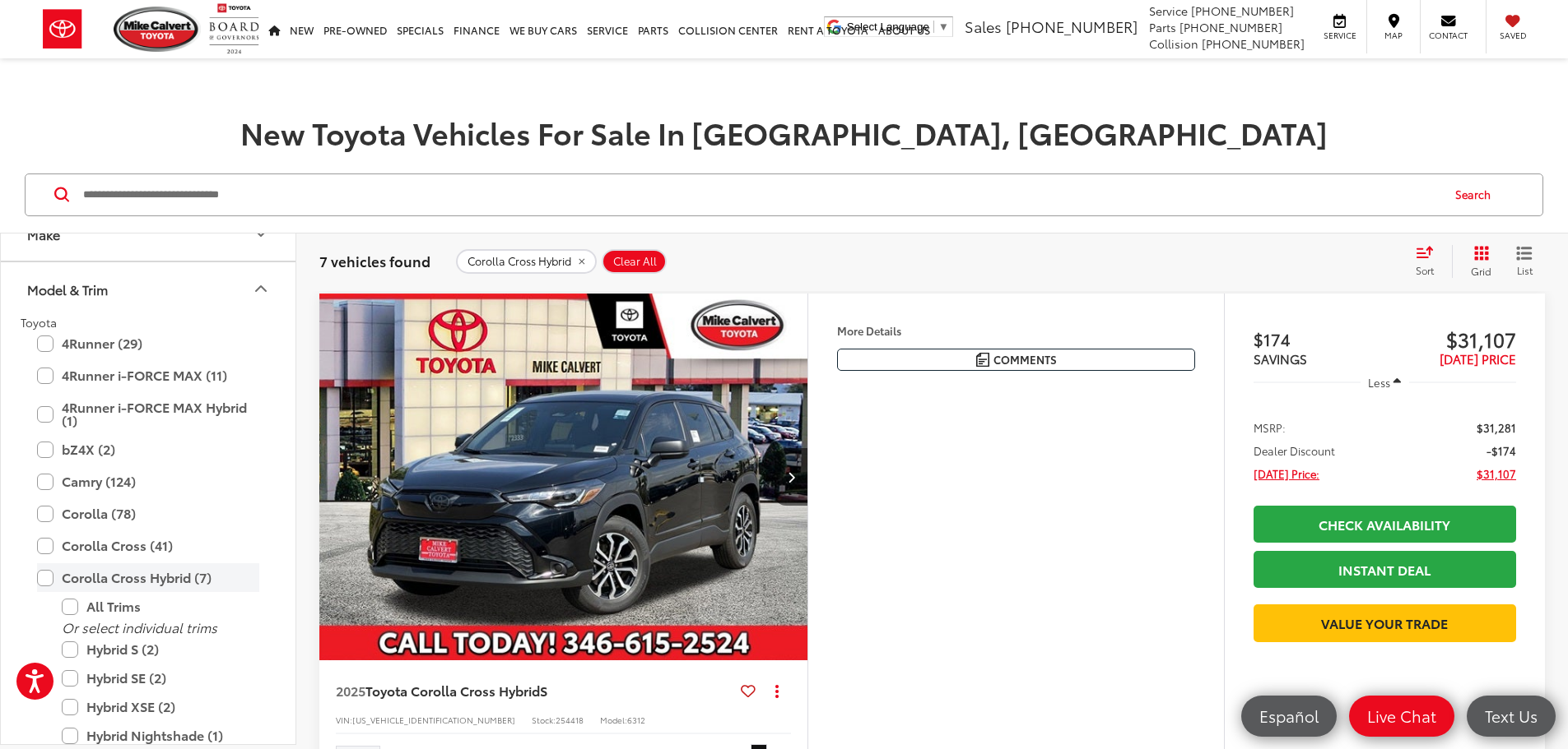
click at [46, 581] on label "Corolla Cross Hybrid (7)" at bounding box center [148, 578] width 222 height 29
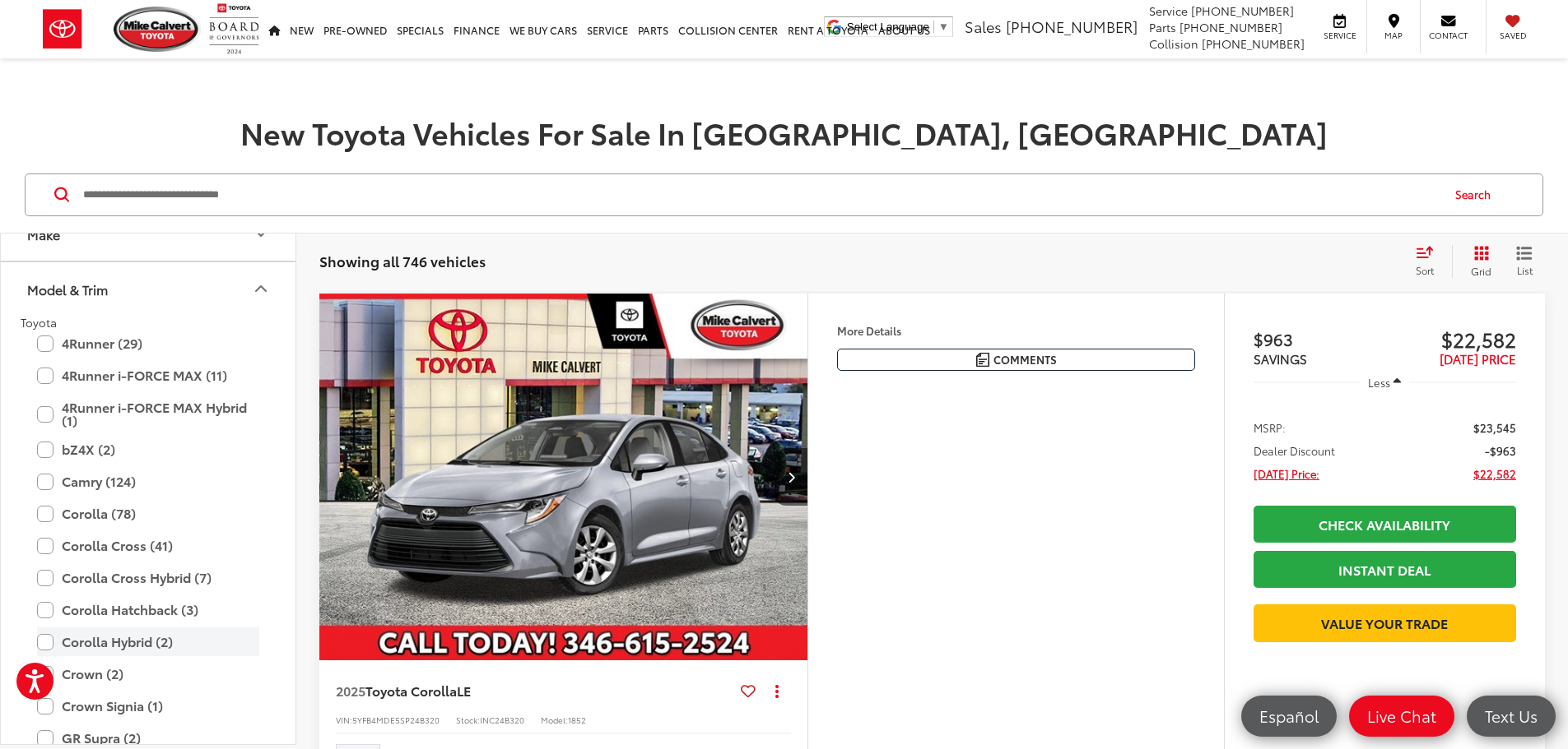
click at [41, 636] on label "Corolla Hybrid (2)" at bounding box center [148, 642] width 222 height 29
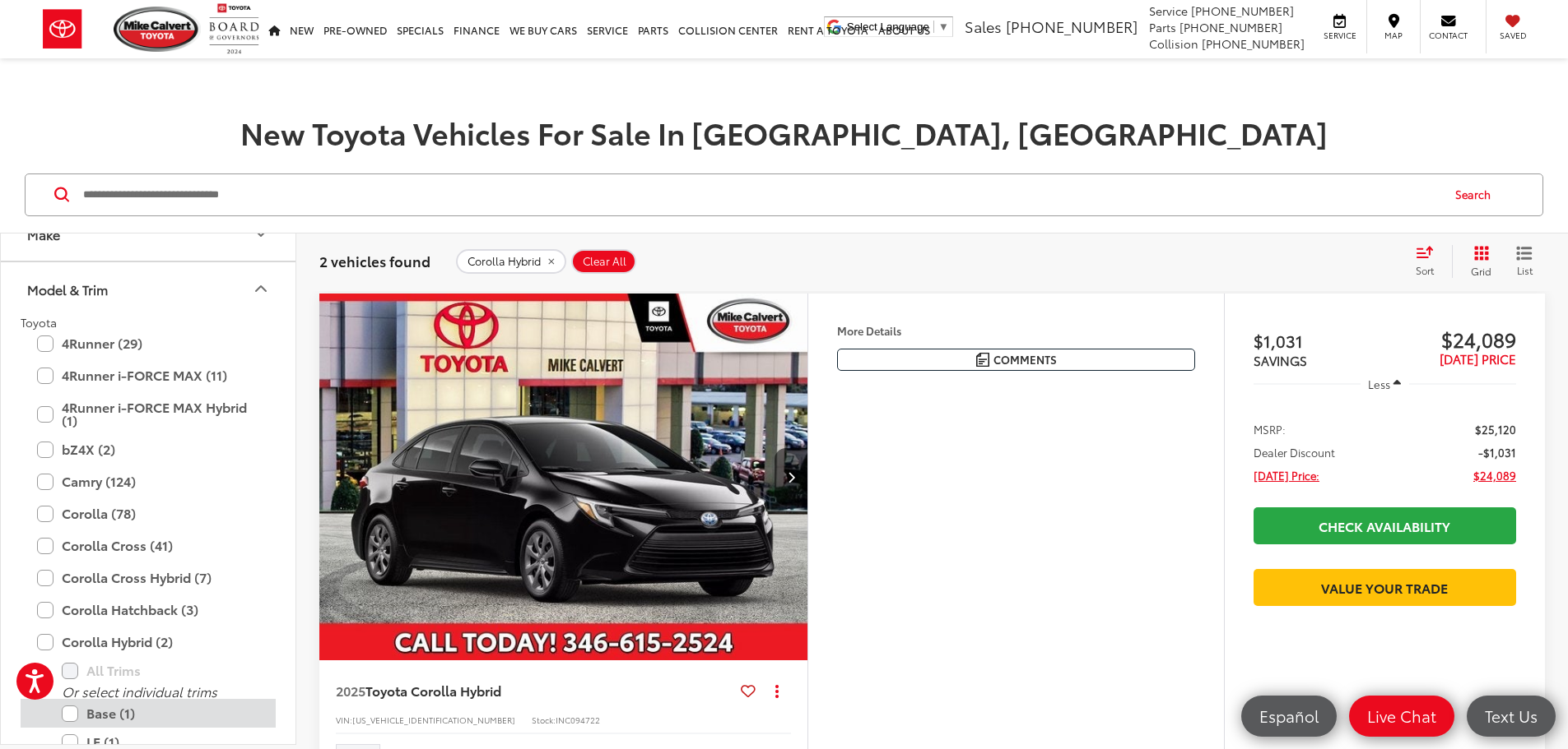
scroll to position [401, 0]
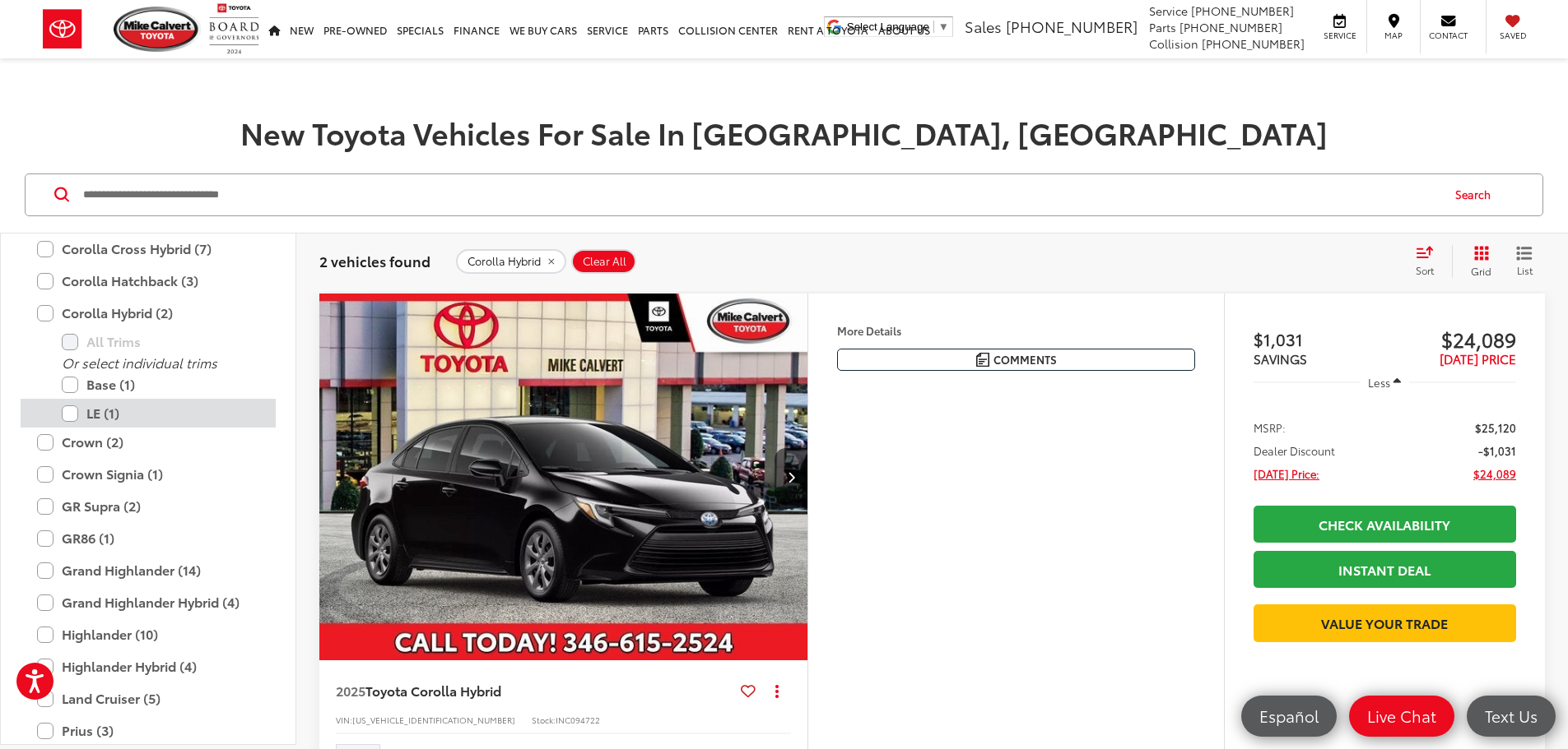
click at [72, 413] on label "LE (1)" at bounding box center [160, 414] width 198 height 29
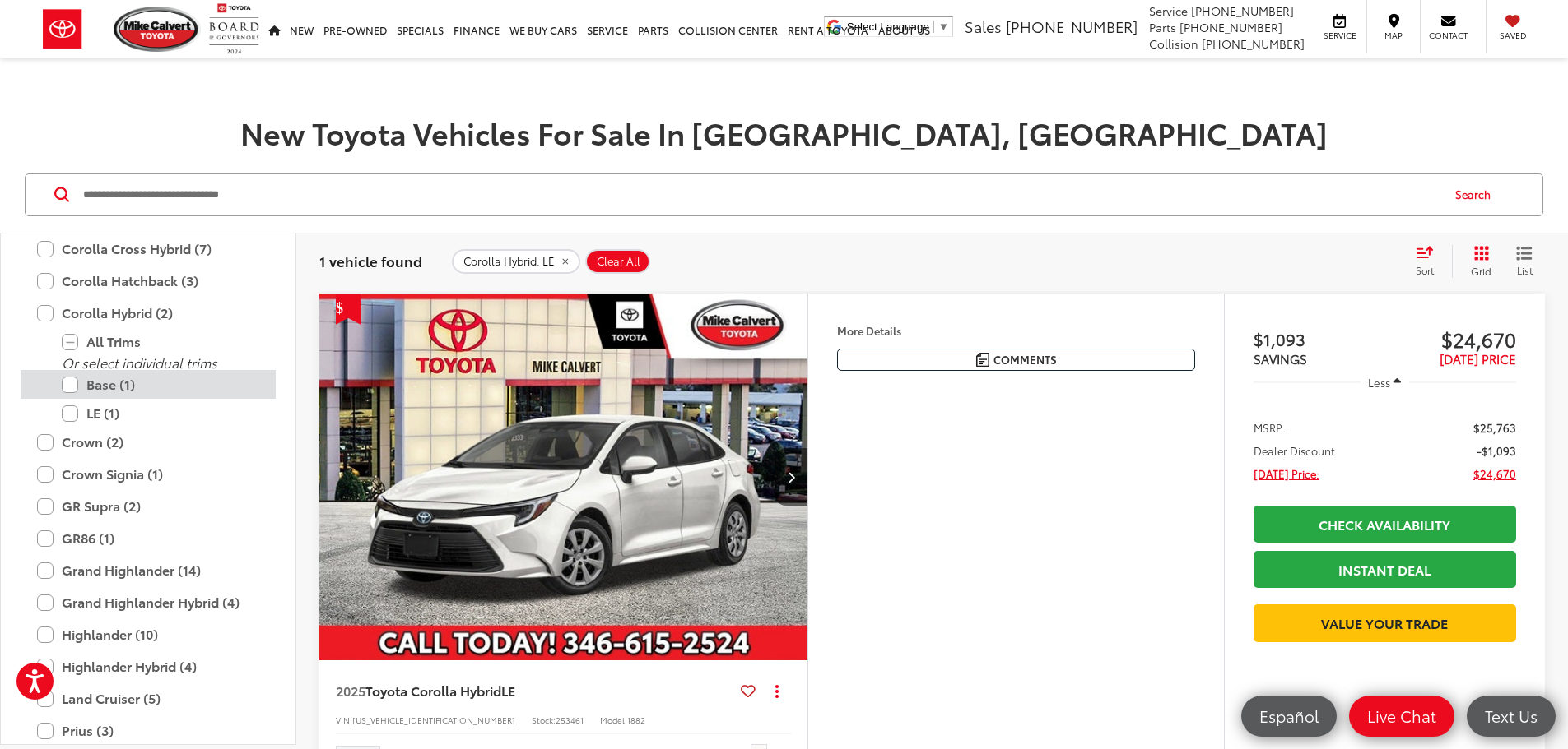
click at [72, 384] on label "Base (1)" at bounding box center [160, 385] width 198 height 29
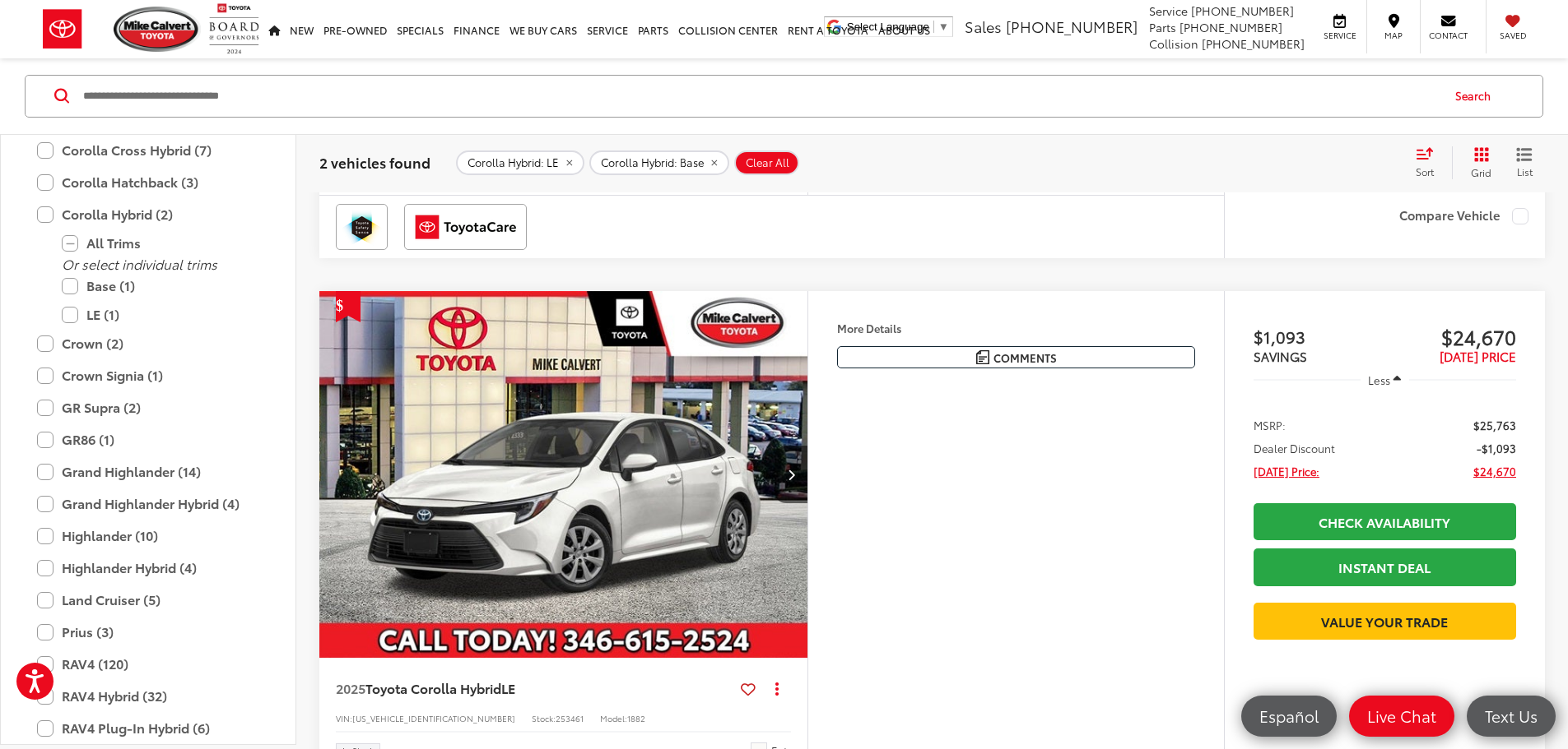
scroll to position [823, 0]
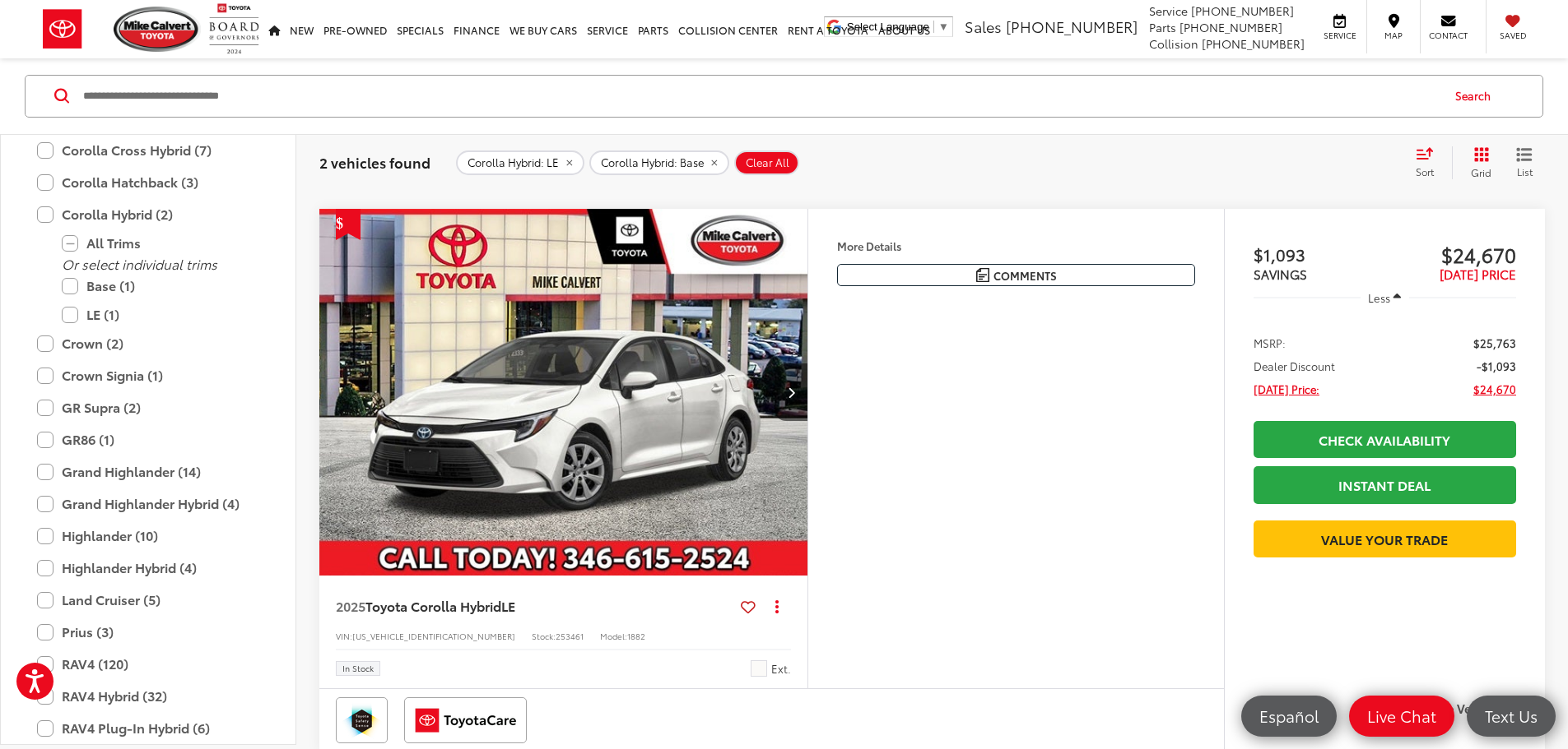
click at [769, 471] on img "2025 Toyota Corolla Hybrid LE 0" at bounding box center [563, 392] width 490 height 368
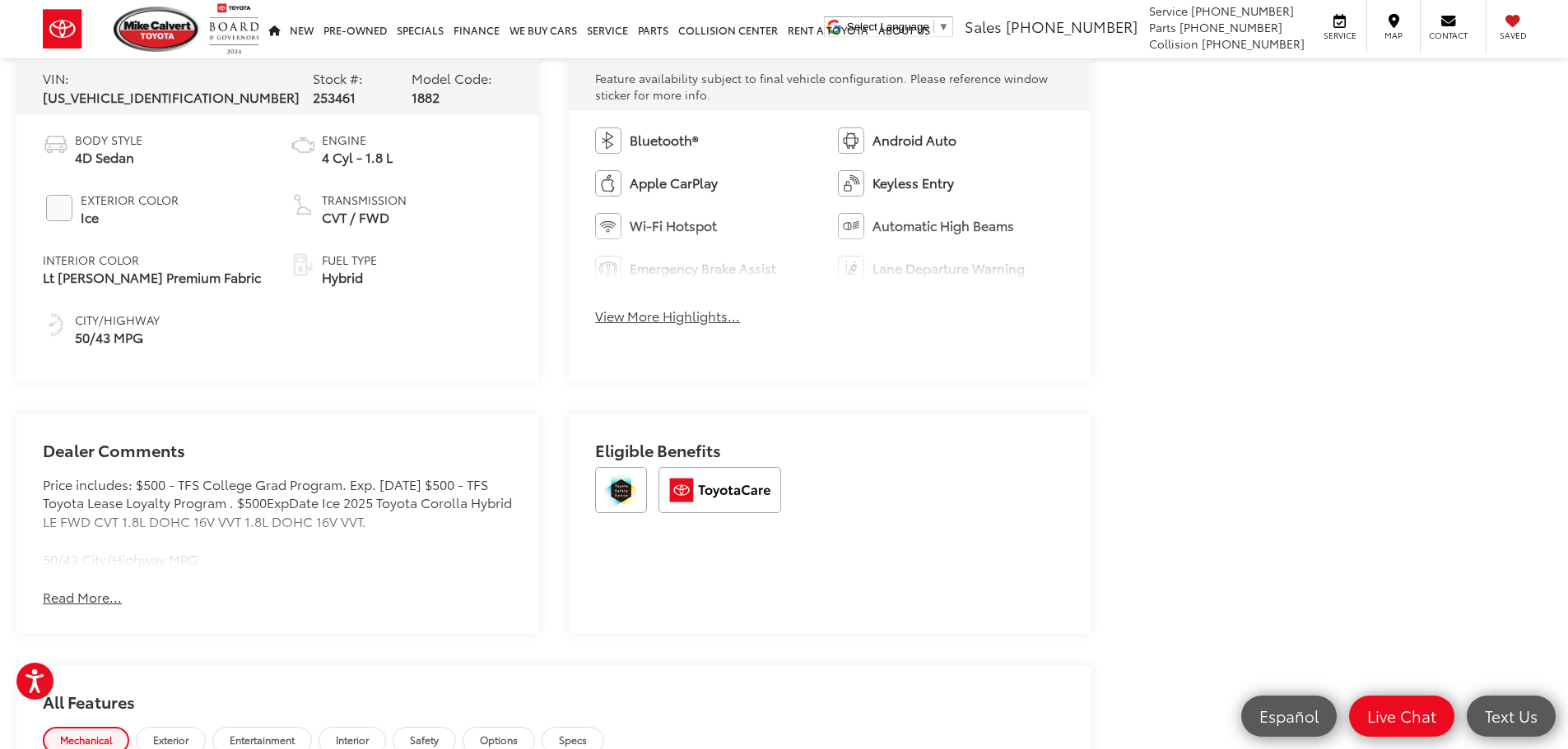
scroll to position [1152, 0]
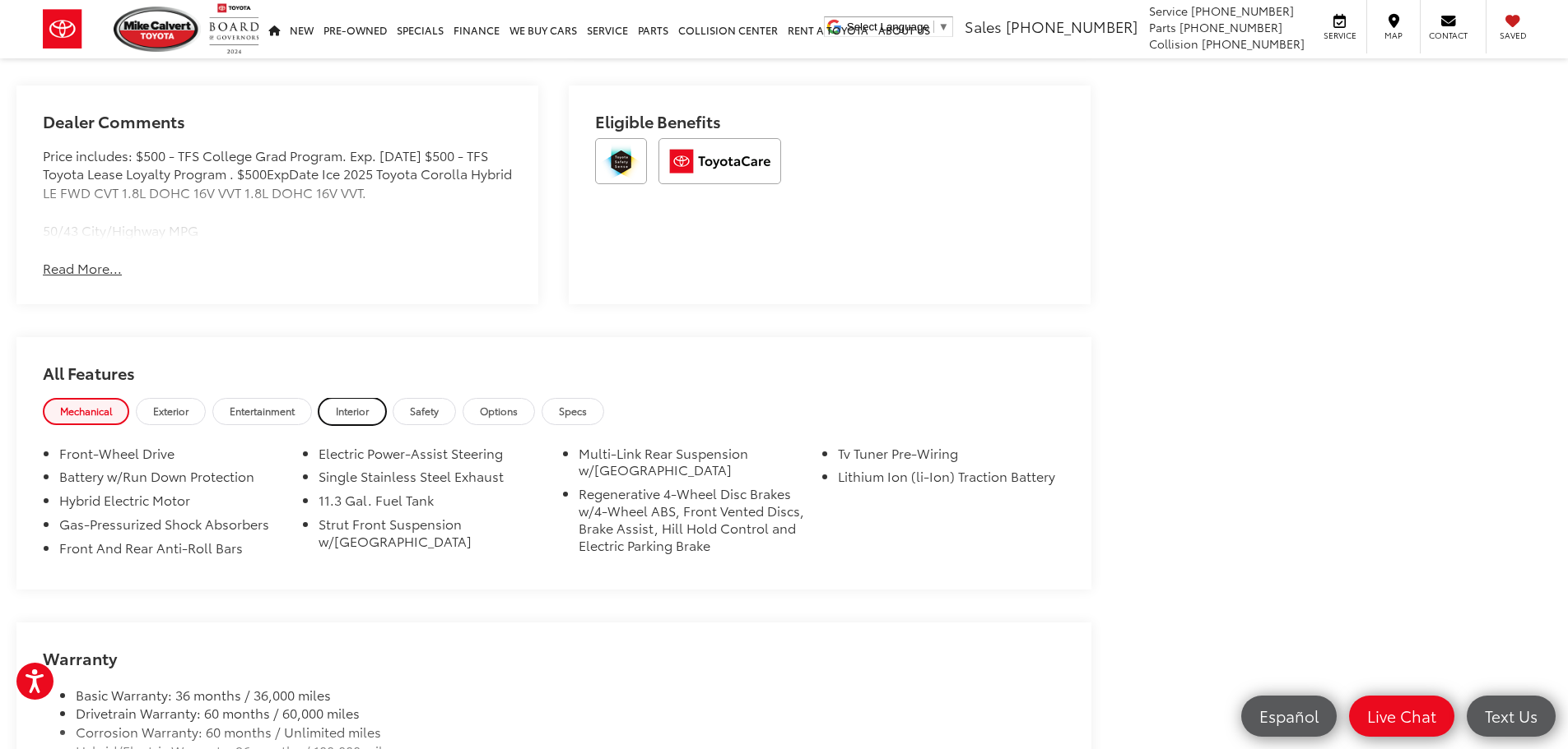
click at [360, 417] on link "Interior" at bounding box center [352, 412] width 68 height 27
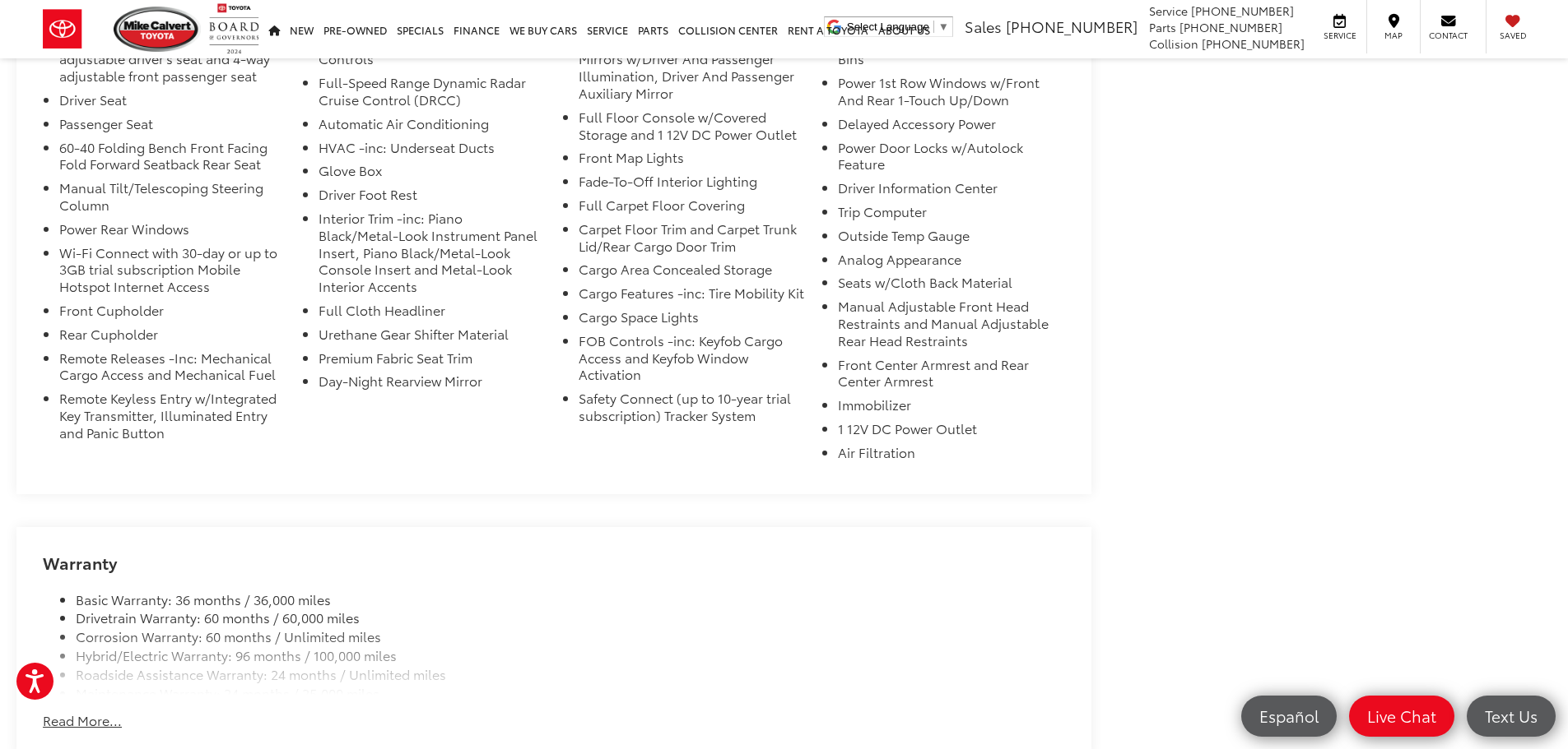
scroll to position [1727, 0]
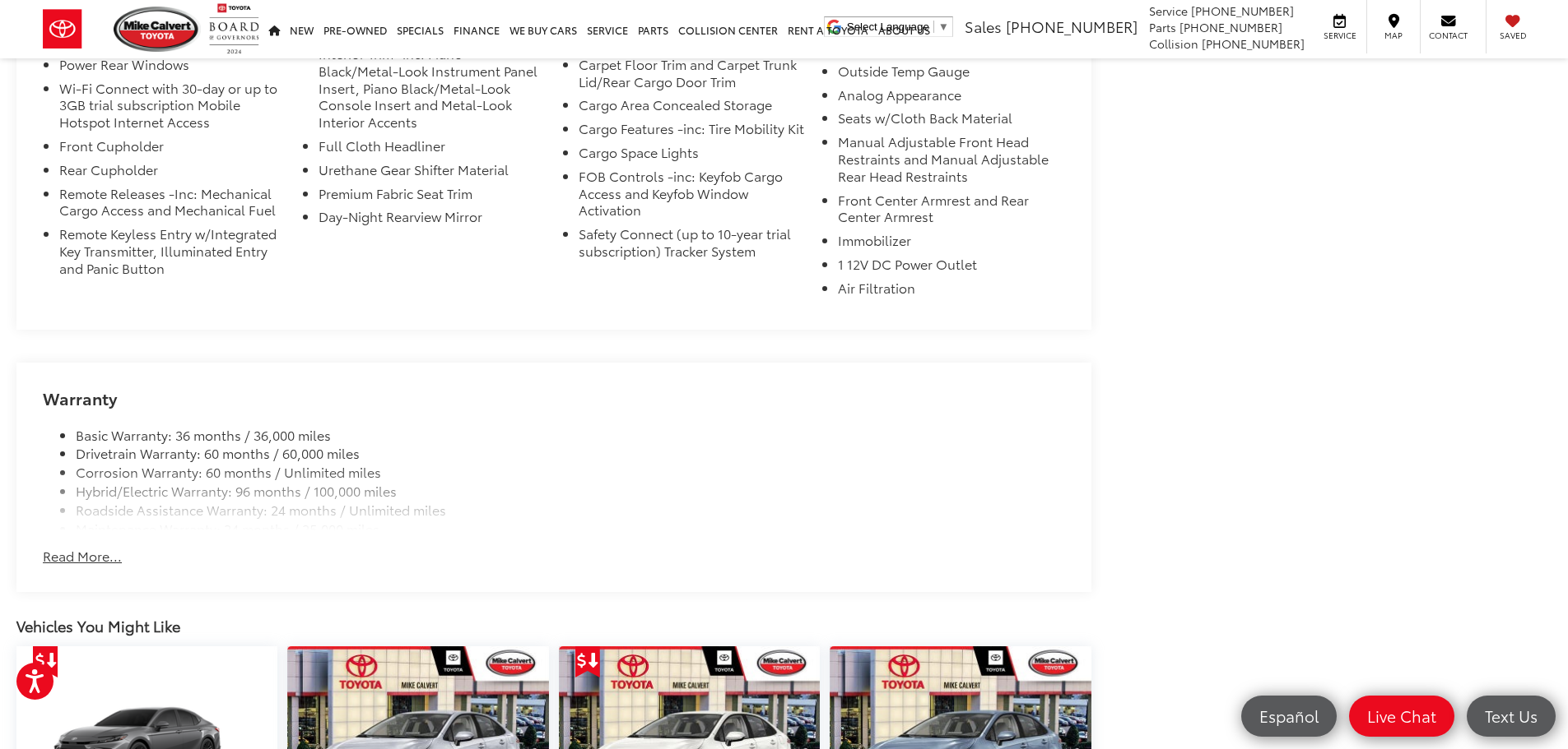
click at [96, 553] on button "Read More..." at bounding box center [82, 557] width 79 height 19
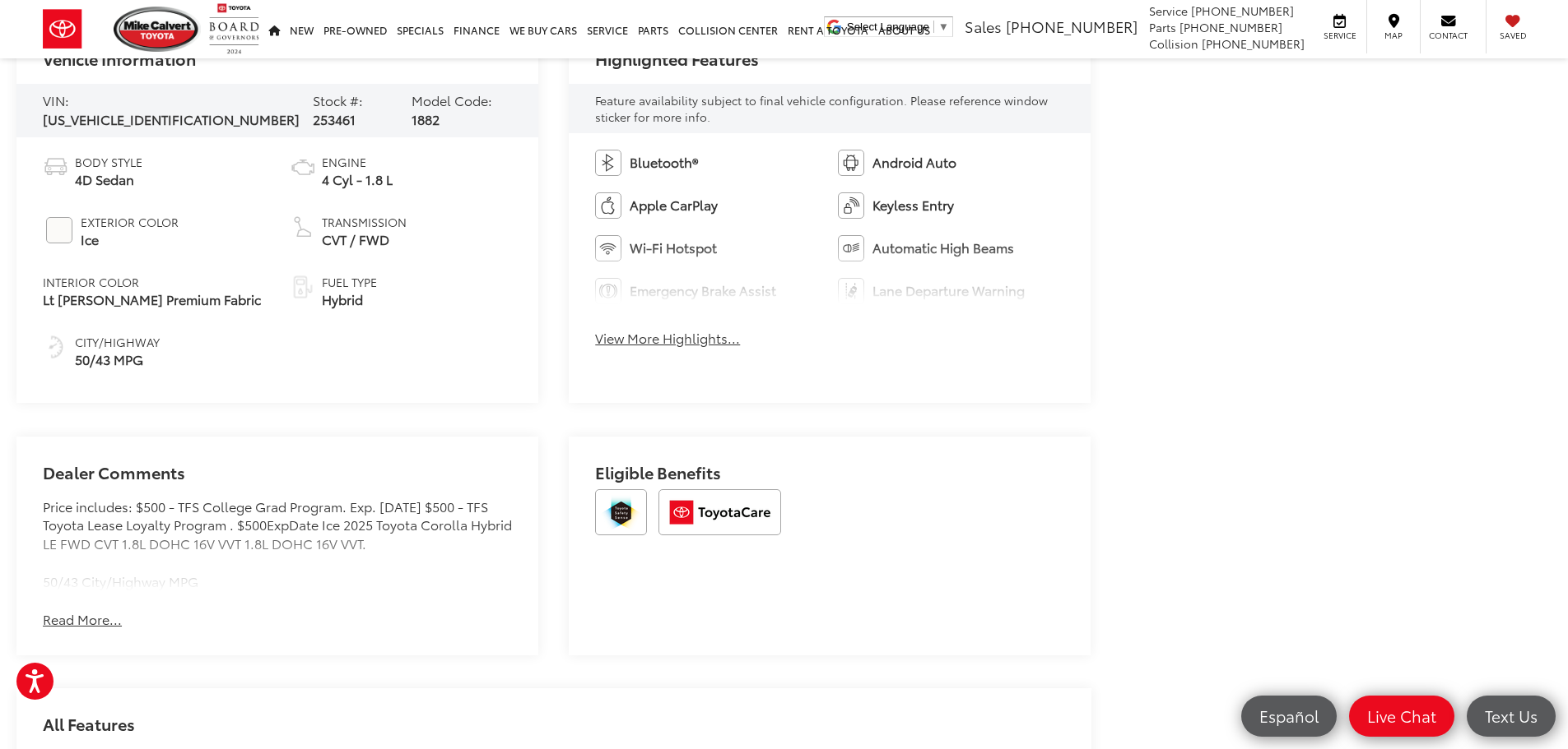
scroll to position [0, 0]
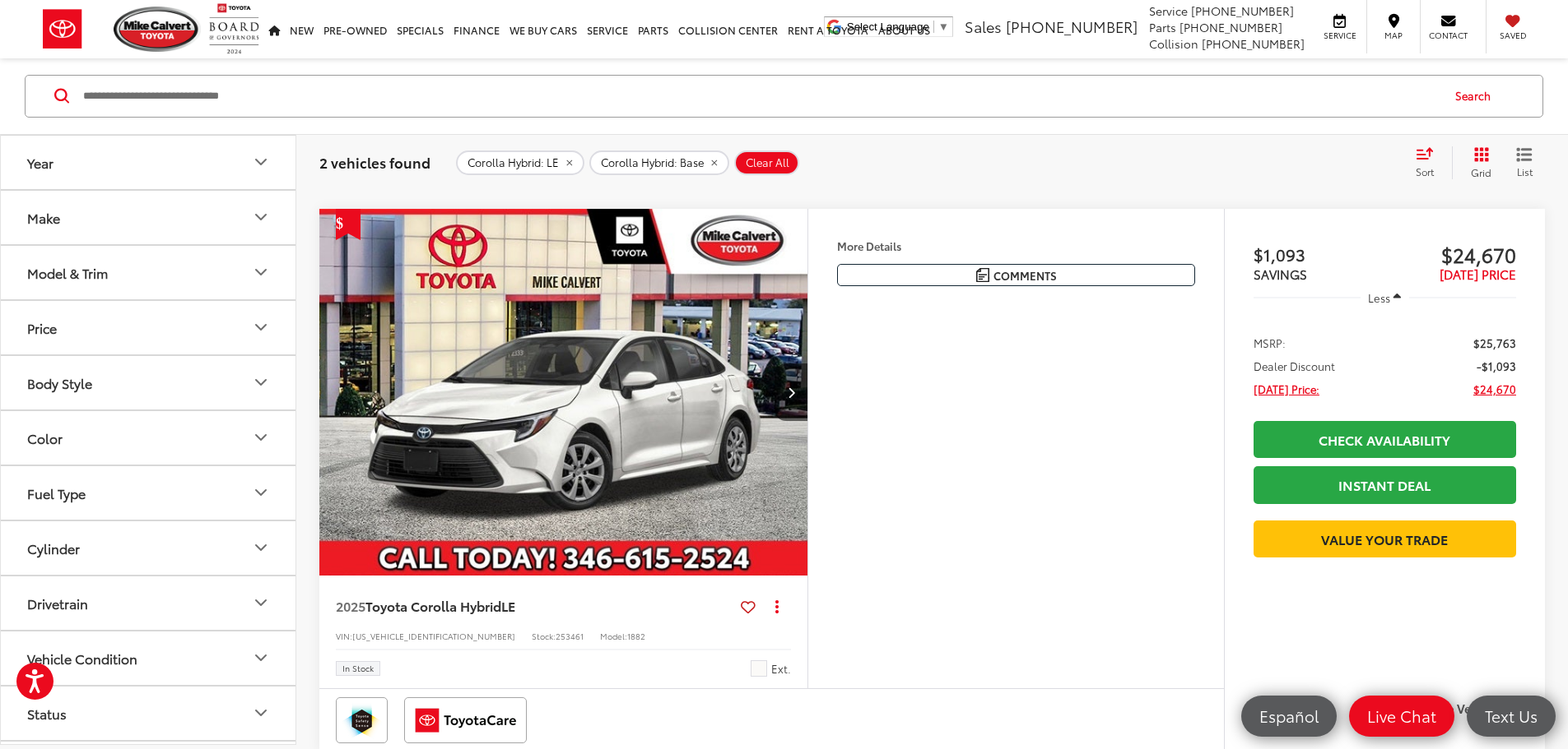
scroll to position [329, 0]
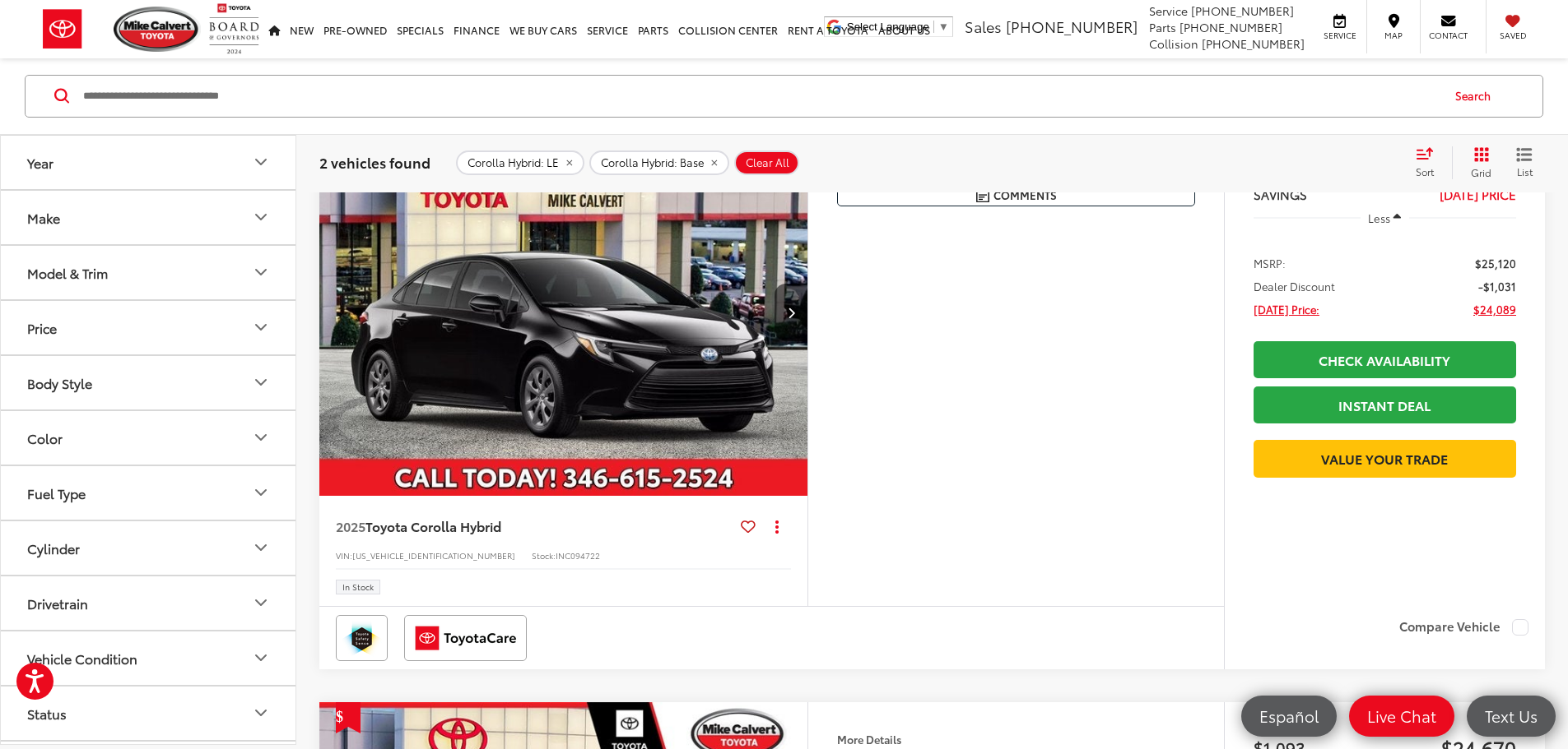
click at [544, 394] on img "2025 Toyota Corolla Hybrid Base 0" at bounding box center [563, 313] width 490 height 368
